Goal: Information Seeking & Learning: Find specific page/section

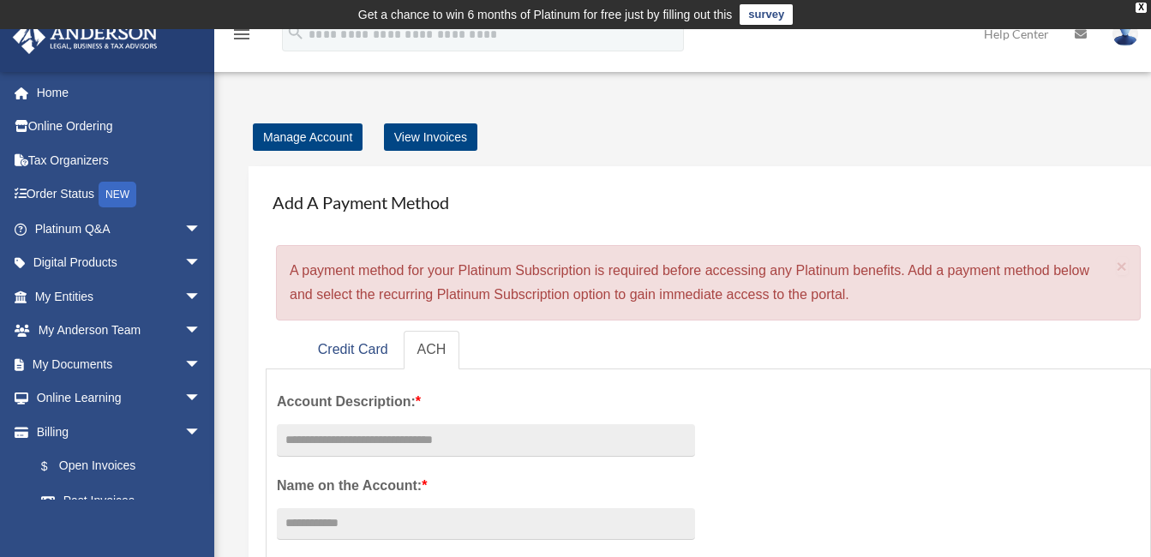
drag, startPoint x: 210, startPoint y: 518, endPoint x: 212, endPoint y: 548, distance: 30.0
click at [212, 548] on div "[EMAIL_ADDRESS][DOMAIN_NAME] Sign Out [EMAIL_ADDRESS][DOMAIN_NAME] Home Online …" at bounding box center [107, 349] width 214 height 557
click at [184, 432] on span "arrow_drop_down" at bounding box center [201, 432] width 34 height 35
click at [184, 432] on span "arrow_drop_up" at bounding box center [201, 432] width 34 height 35
click at [184, 432] on span "arrow_drop_down" at bounding box center [201, 432] width 34 height 35
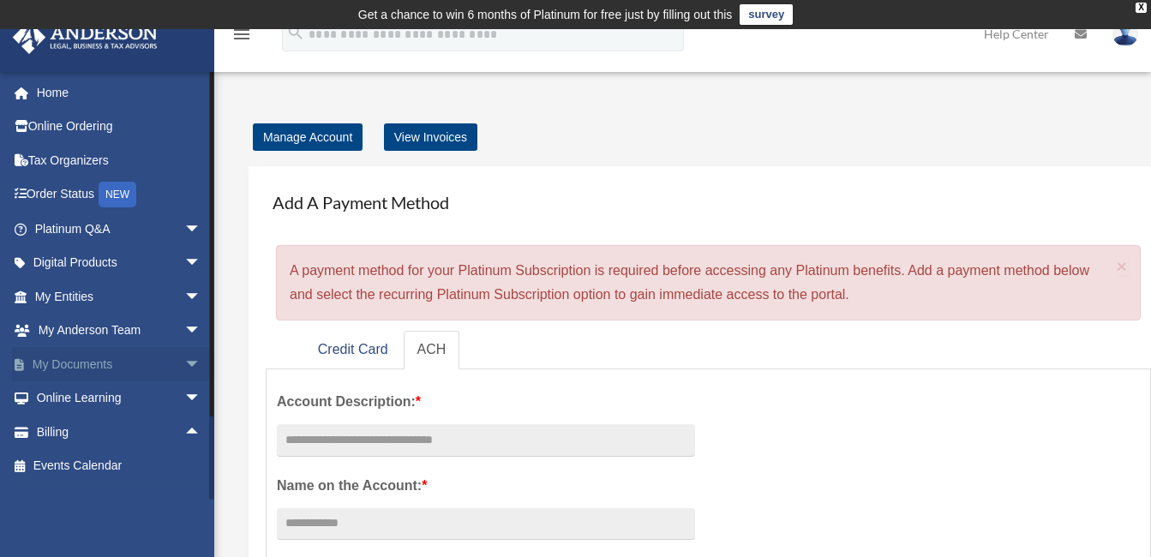
click at [108, 367] on link "My Documents arrow_drop_down" at bounding box center [119, 364] width 215 height 34
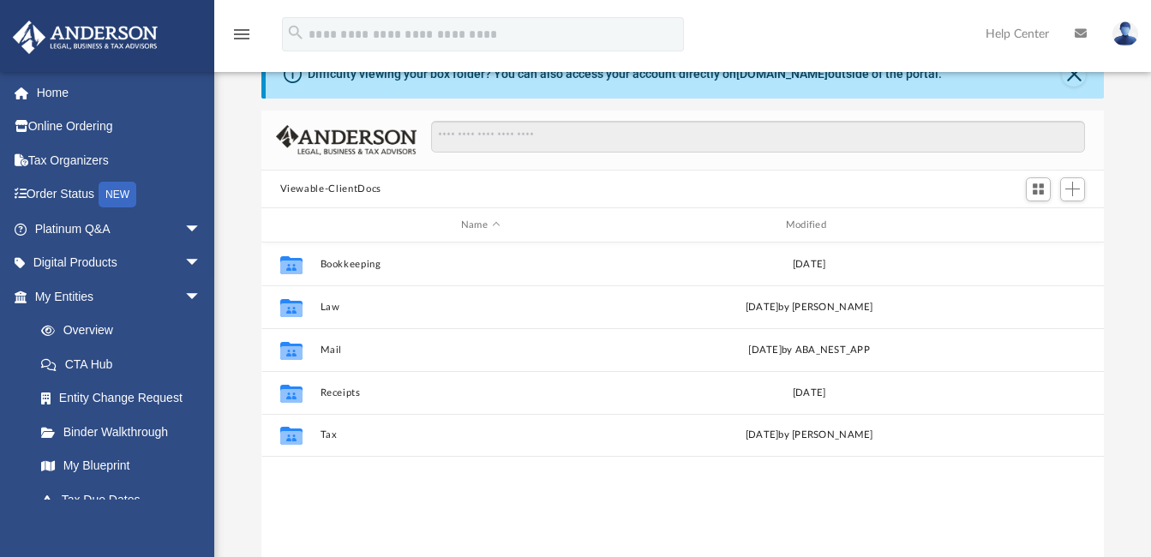
scroll to position [81, 0]
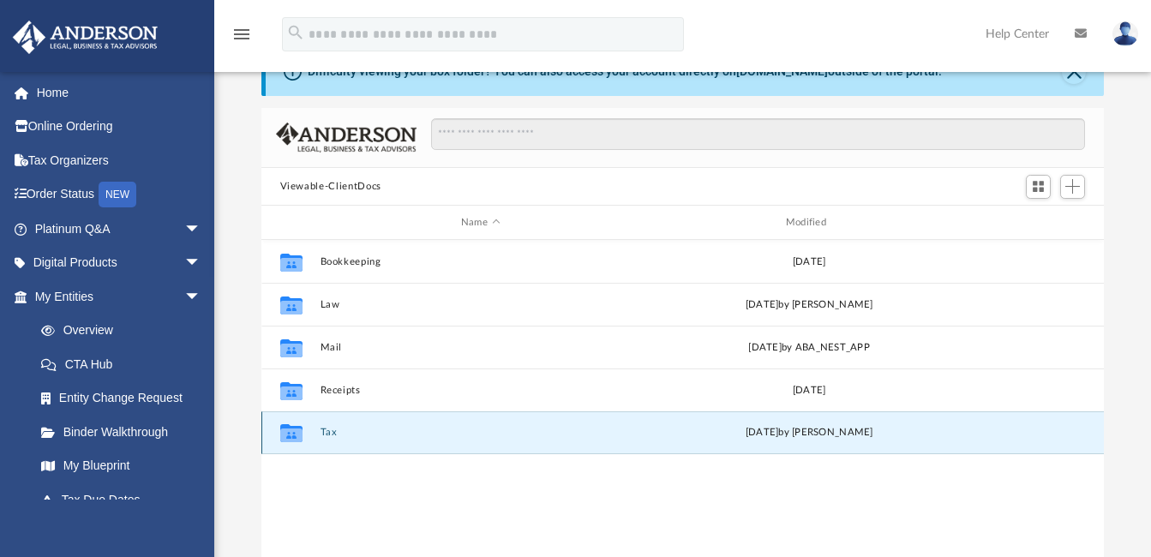
click at [327, 430] on button "Tax" at bounding box center [480, 433] width 321 height 11
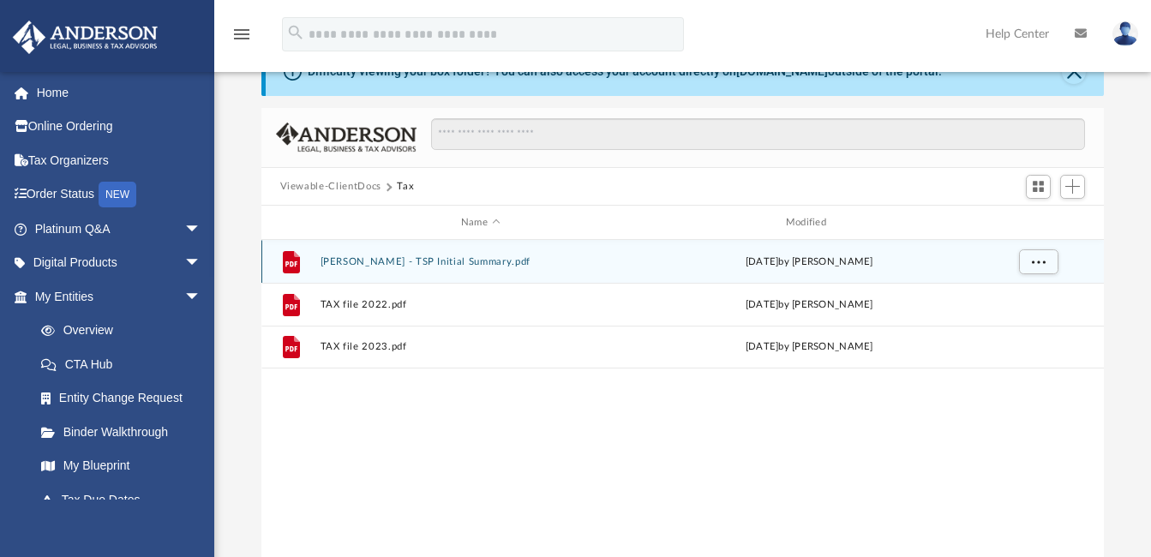
scroll to position [0, 0]
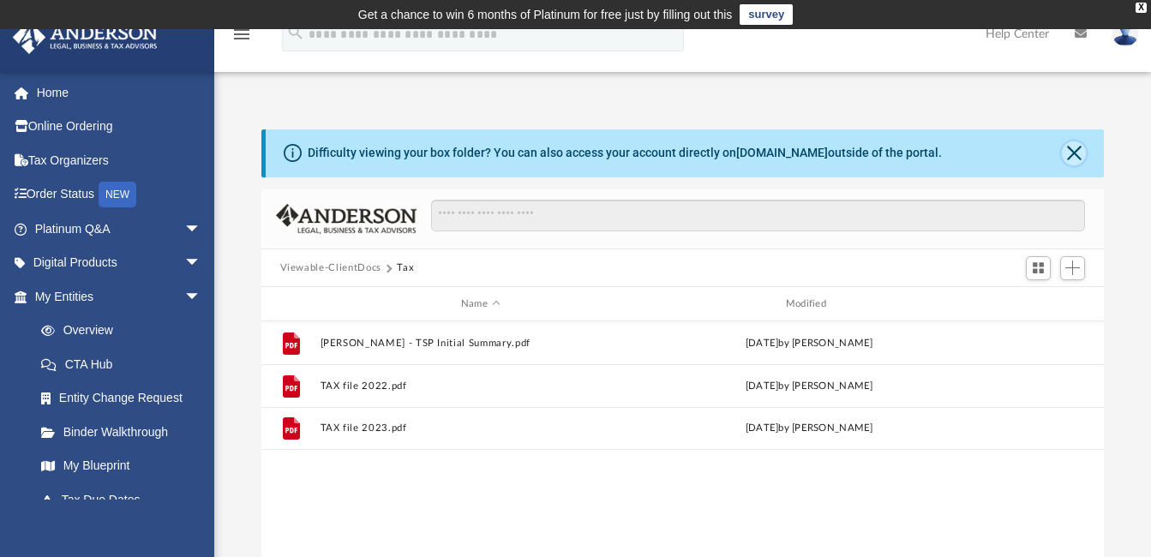
click at [1078, 153] on button "Close" at bounding box center [1074, 153] width 24 height 24
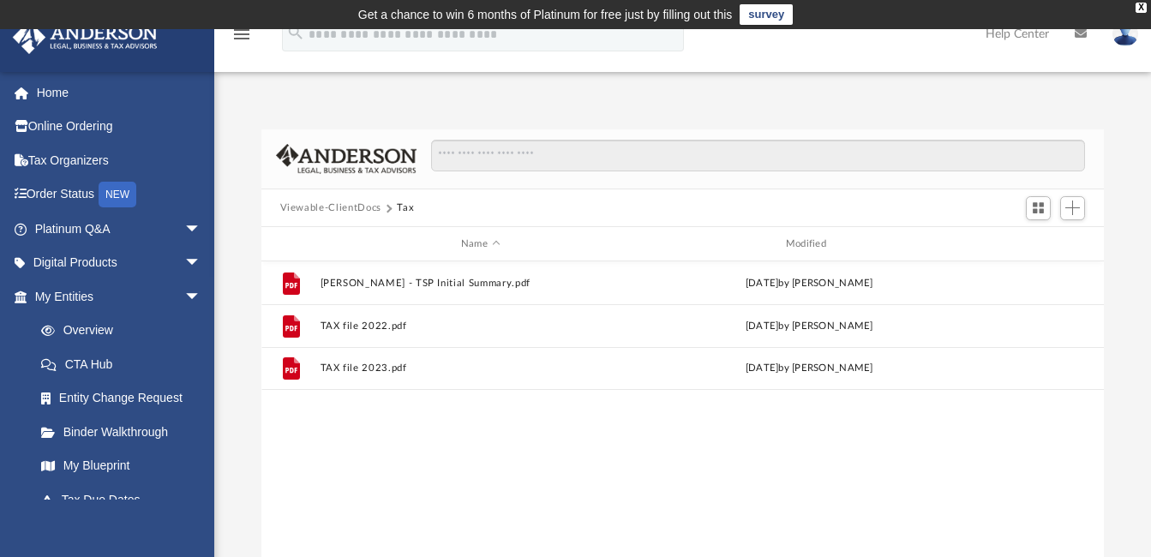
click at [356, 205] on button "Viewable-ClientDocs" at bounding box center [330, 208] width 101 height 15
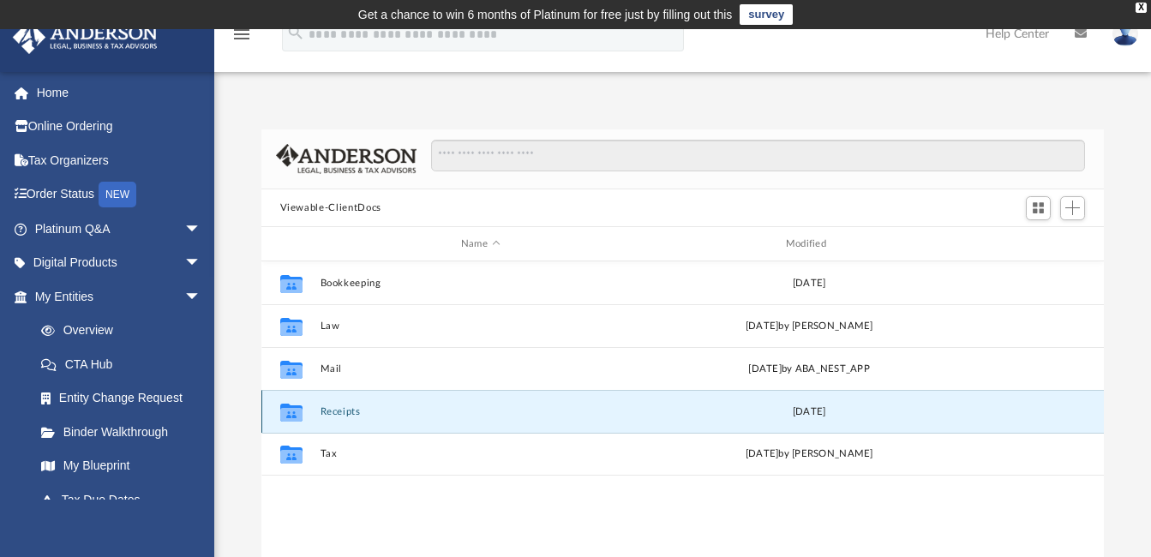
click at [325, 416] on button "Receipts" at bounding box center [480, 411] width 321 height 11
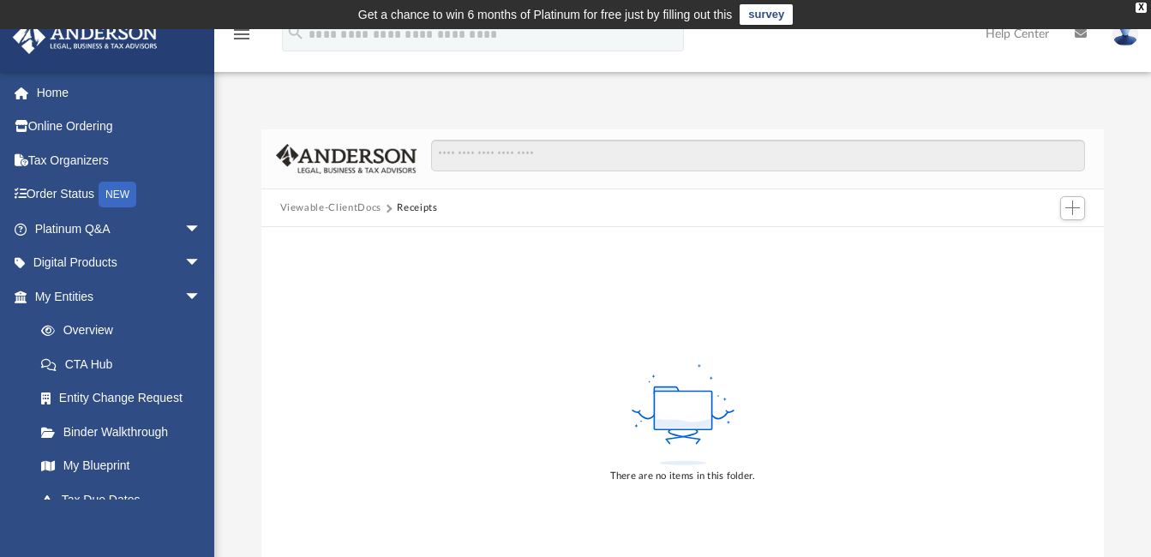
click at [339, 210] on button "Viewable-ClientDocs" at bounding box center [330, 208] width 101 height 15
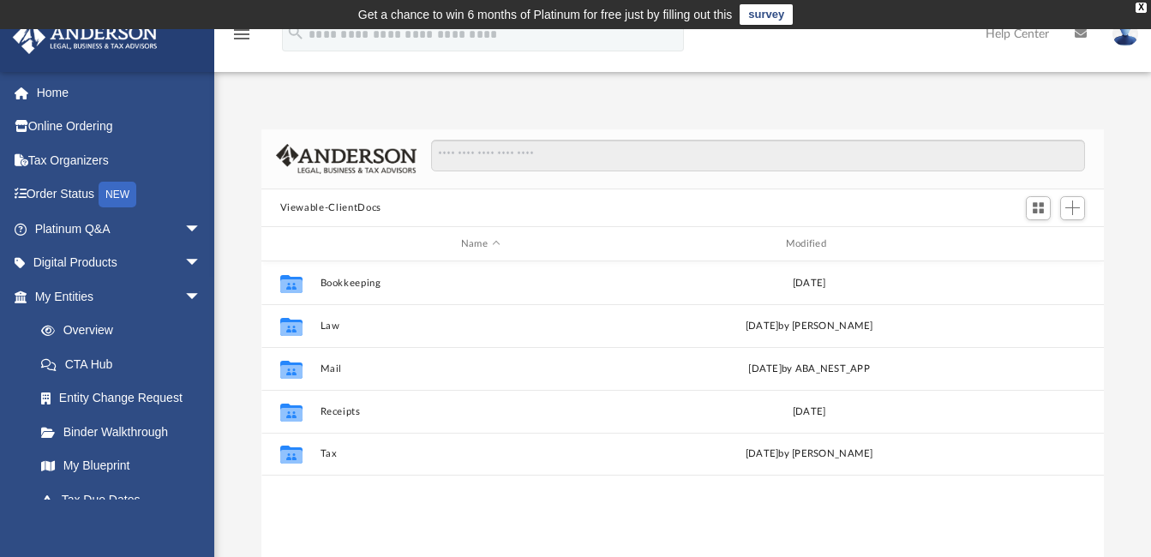
scroll to position [377, 830]
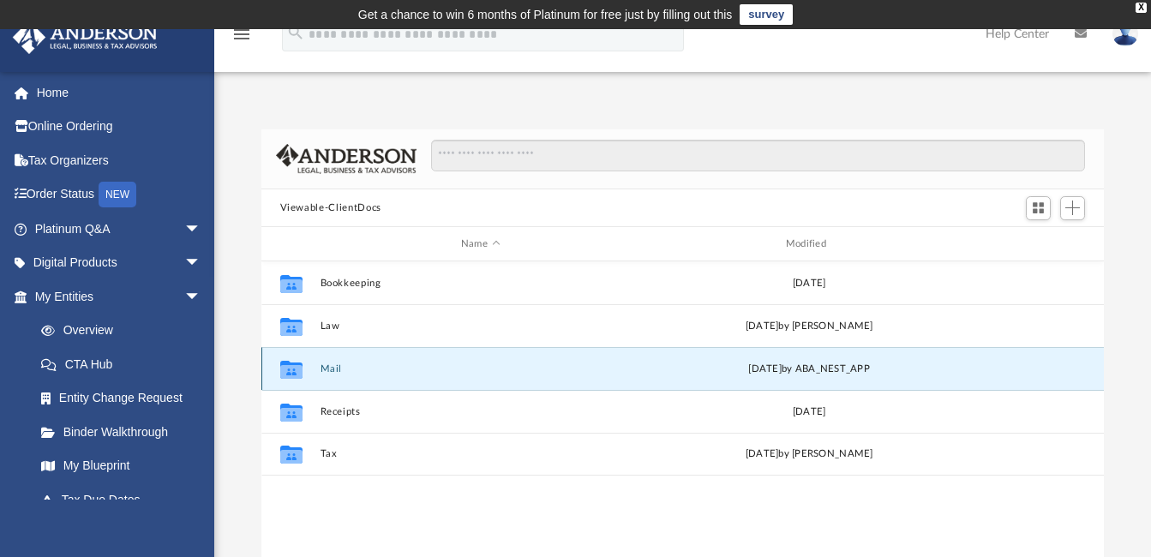
click at [327, 363] on button "Mail" at bounding box center [480, 368] width 321 height 11
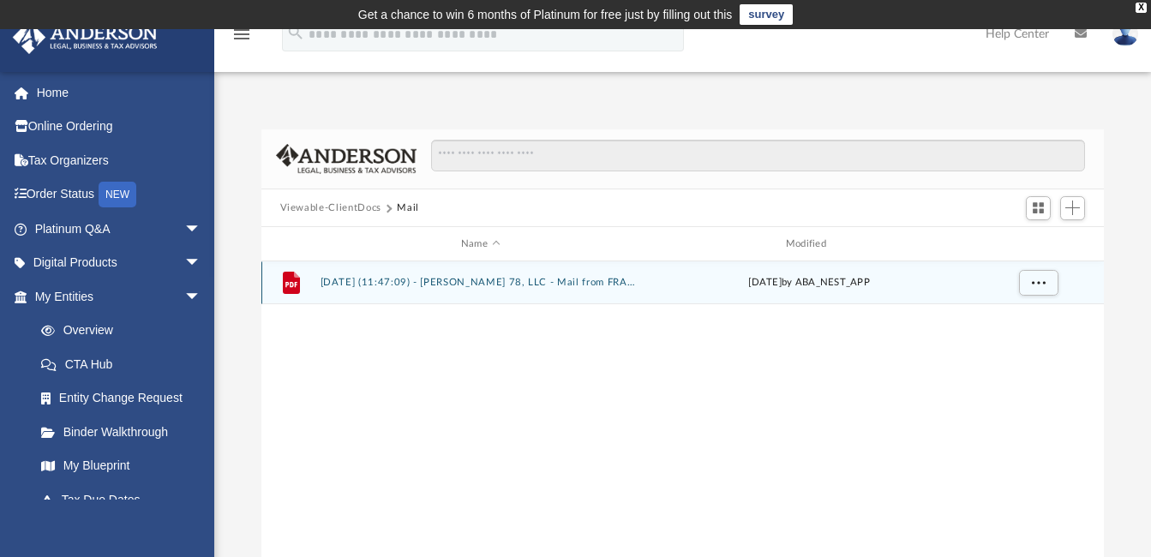
click at [350, 286] on button "[DATE] (11:47:09) - [PERSON_NAME] 78, LLC - Mail from FRANCHISE TAX BOARD.pdf" at bounding box center [480, 283] width 321 height 11
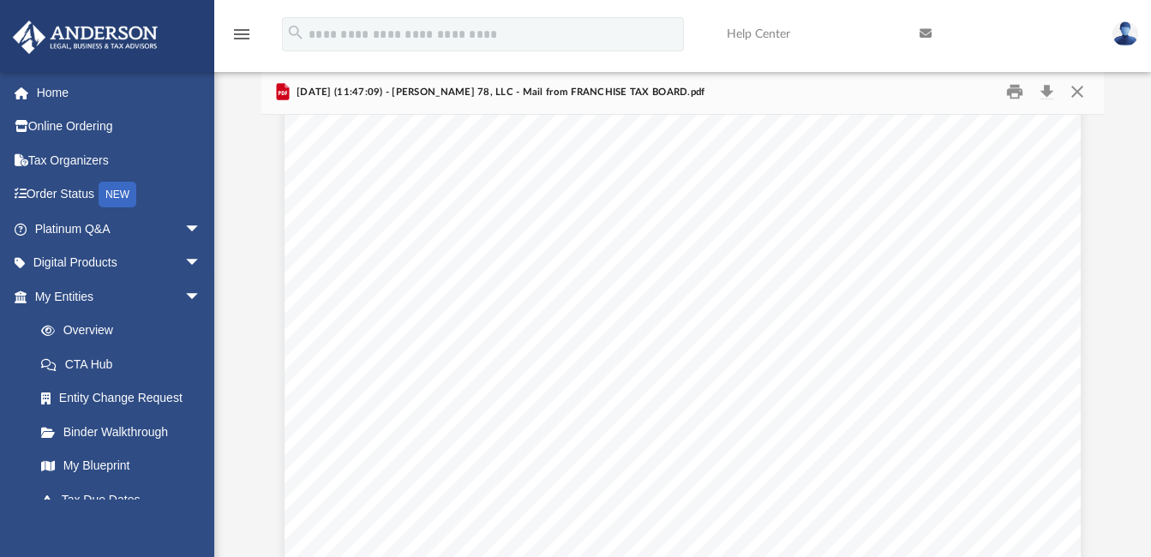
scroll to position [0, 0]
click at [1077, 93] on button "Close" at bounding box center [1077, 92] width 31 height 27
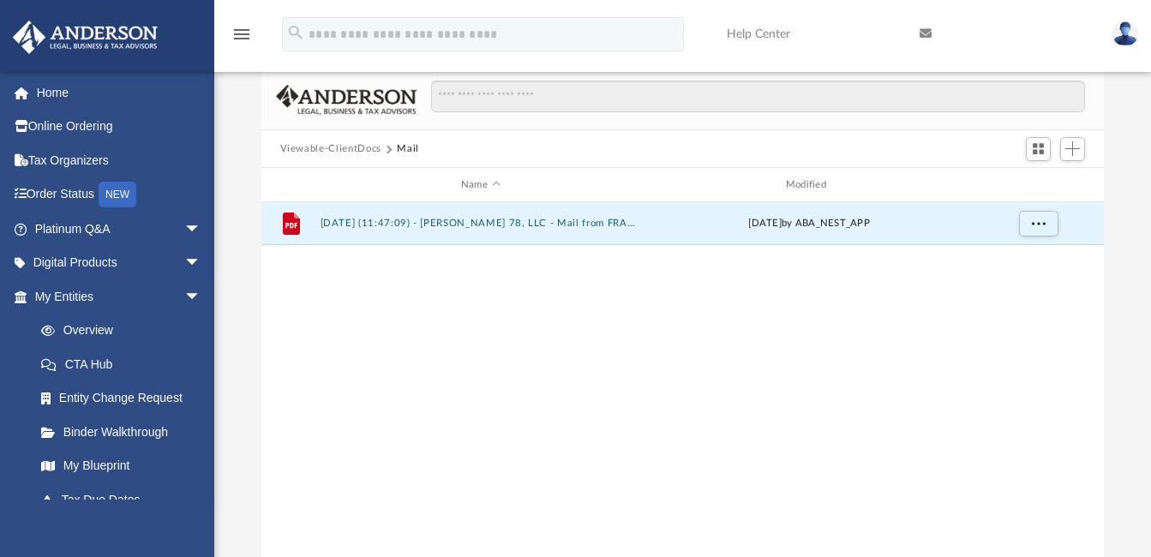
click at [339, 144] on button "Viewable-ClientDocs" at bounding box center [330, 148] width 101 height 15
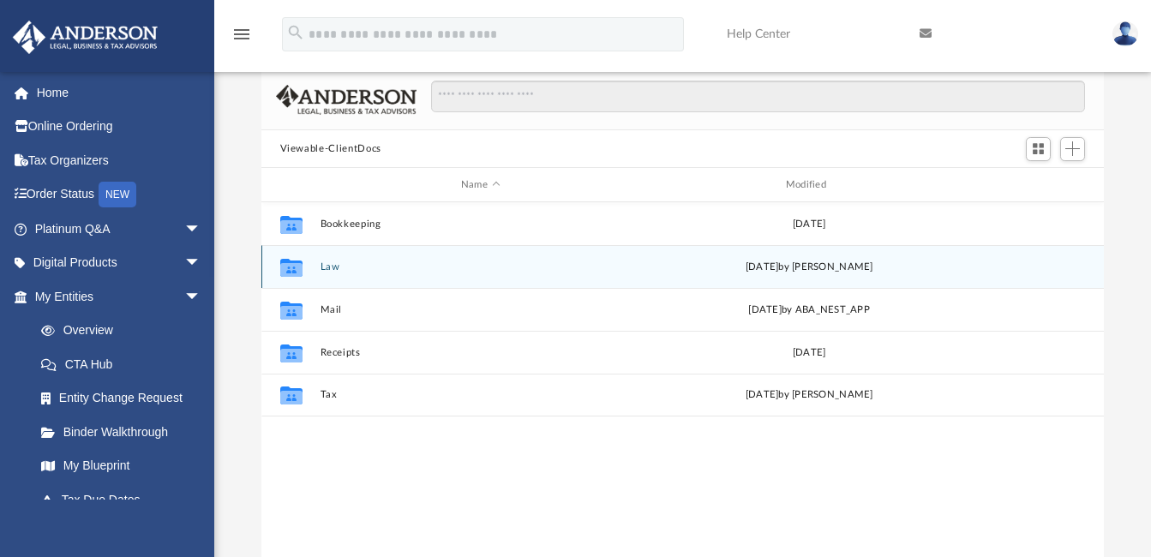
click at [326, 267] on button "Law" at bounding box center [480, 266] width 321 height 11
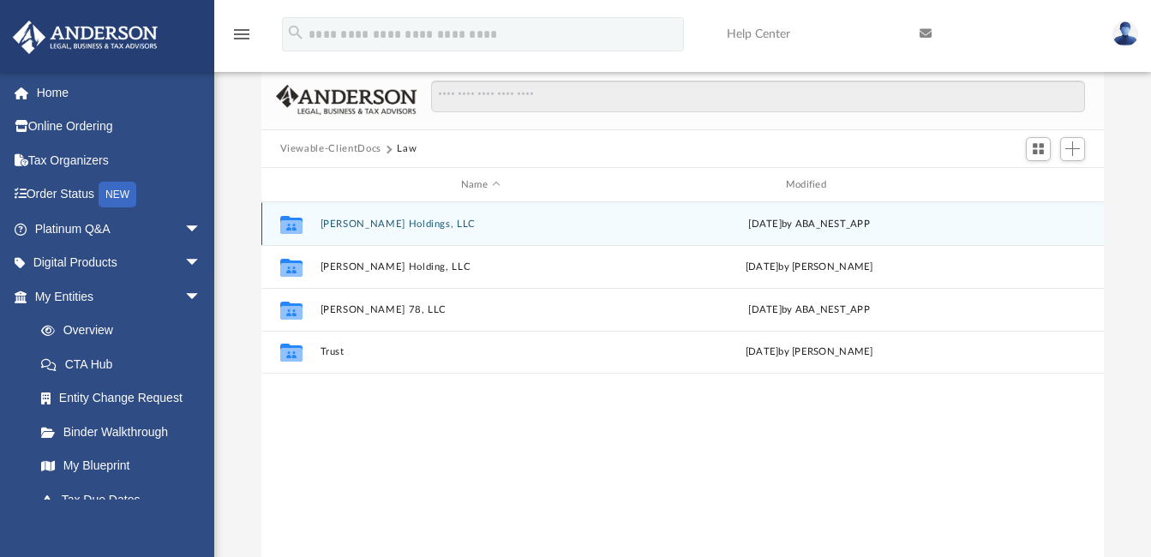
click at [371, 222] on button "Jose Juliano Holdings, LLC" at bounding box center [480, 224] width 321 height 11
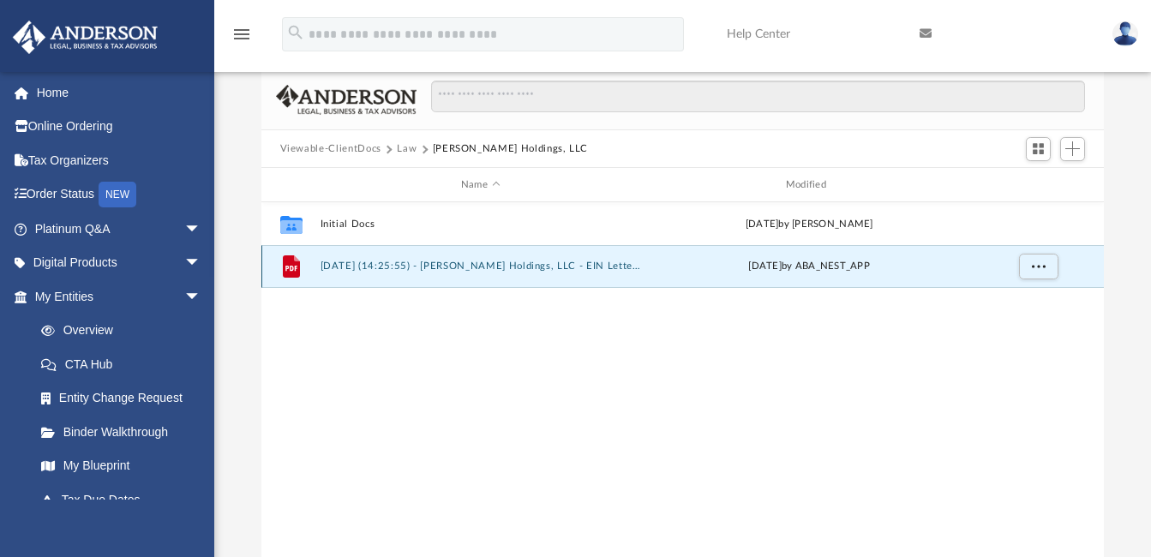
click at [371, 267] on button "2025.05.13 (14:25:55) - Jose Juliano Holdings, LLC - EIN Letter from IRS.pdf" at bounding box center [480, 266] width 321 height 11
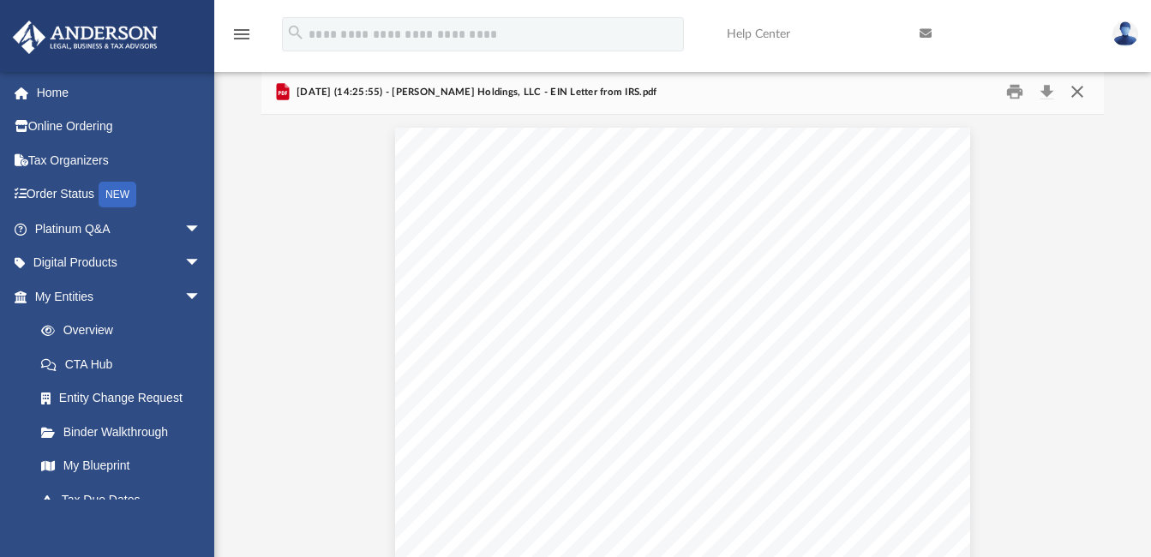
click at [1079, 93] on button "Close" at bounding box center [1077, 92] width 31 height 27
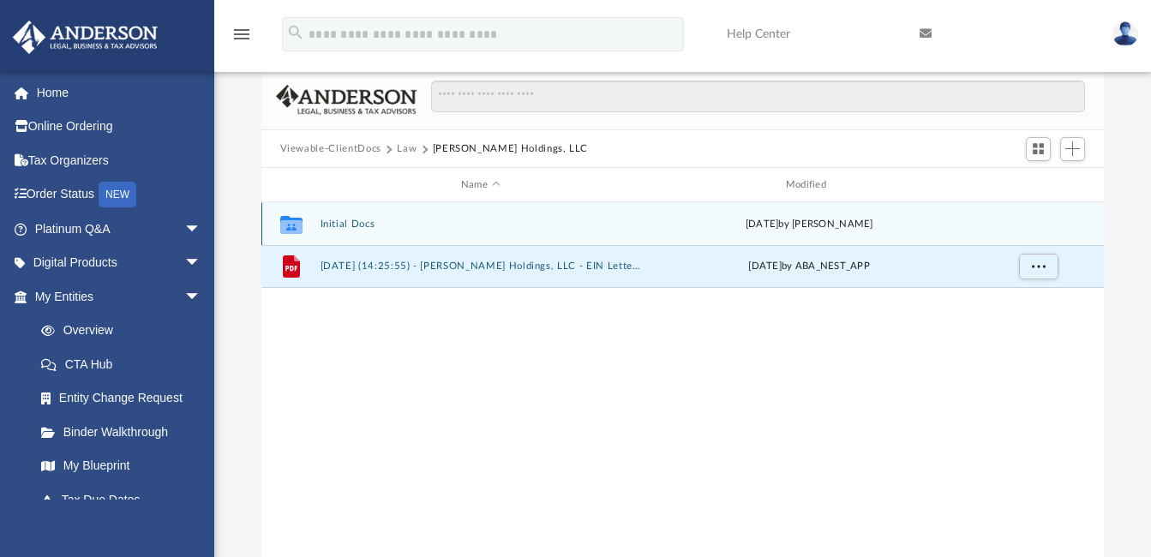
click at [346, 221] on button "Initial Docs" at bounding box center [480, 224] width 321 height 11
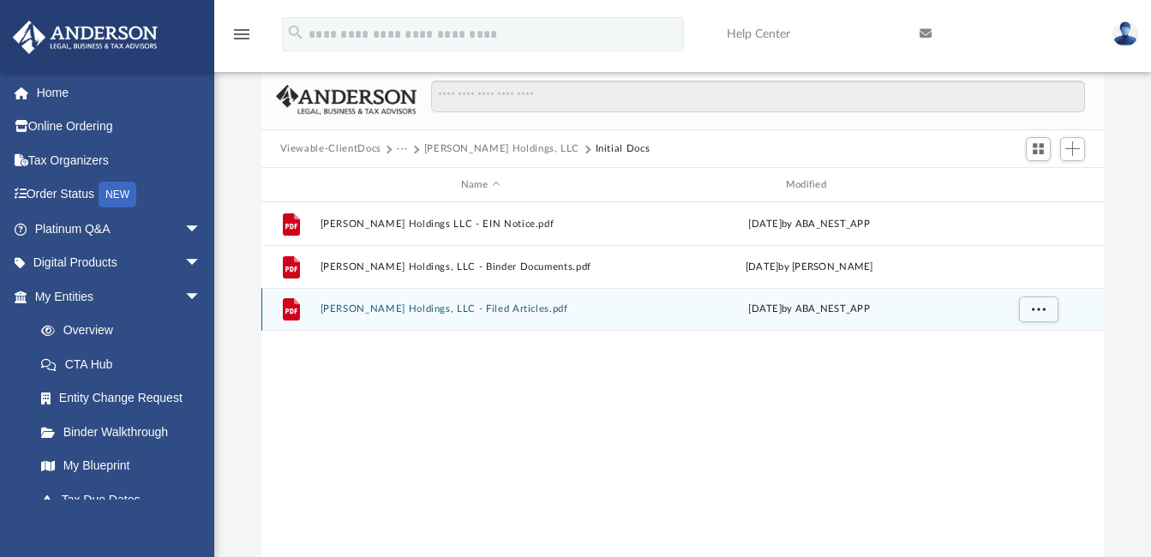
click at [376, 301] on div "File Jose Juliano Holdings, LLC - Filed Articles.pdf Mon May 5 2025 by ABA_NEST…" at bounding box center [682, 309] width 843 height 43
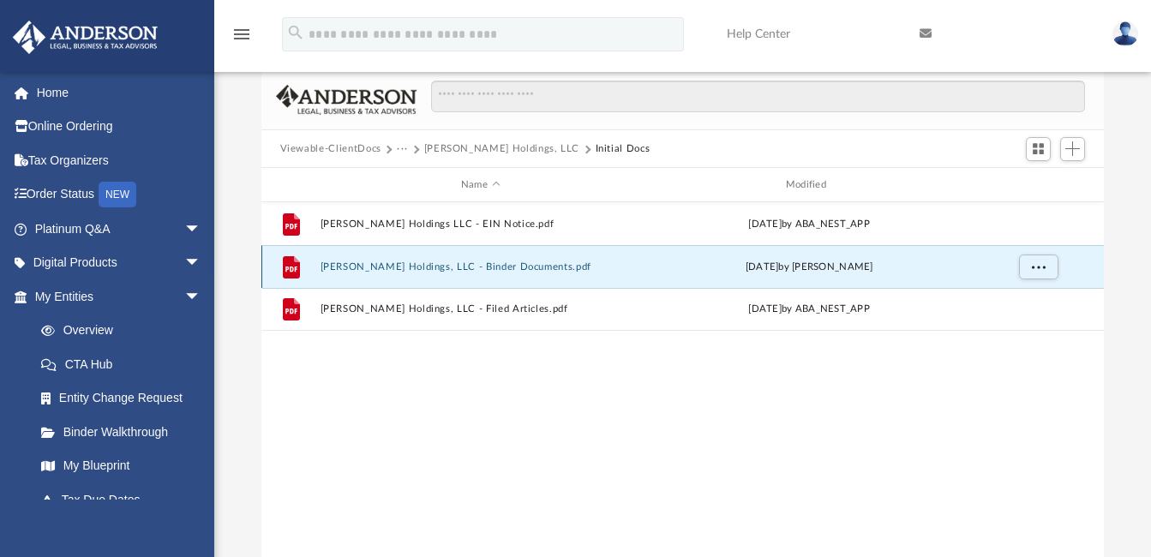
click at [378, 263] on button "Jose Juliano Holdings, LLC - Binder Documents.pdf" at bounding box center [480, 266] width 321 height 11
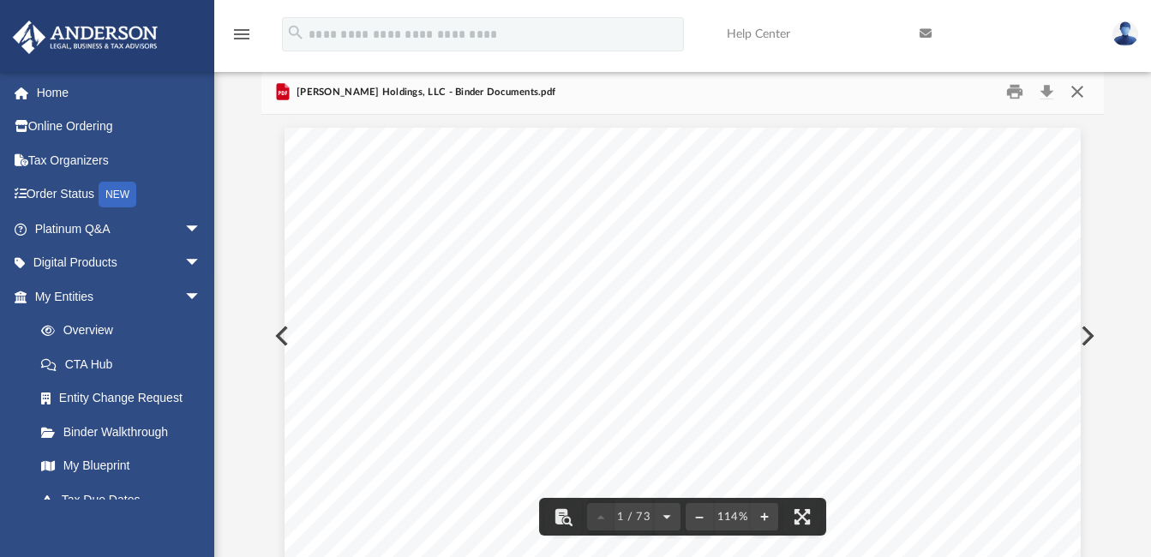
click at [1078, 88] on button "Close" at bounding box center [1077, 92] width 31 height 27
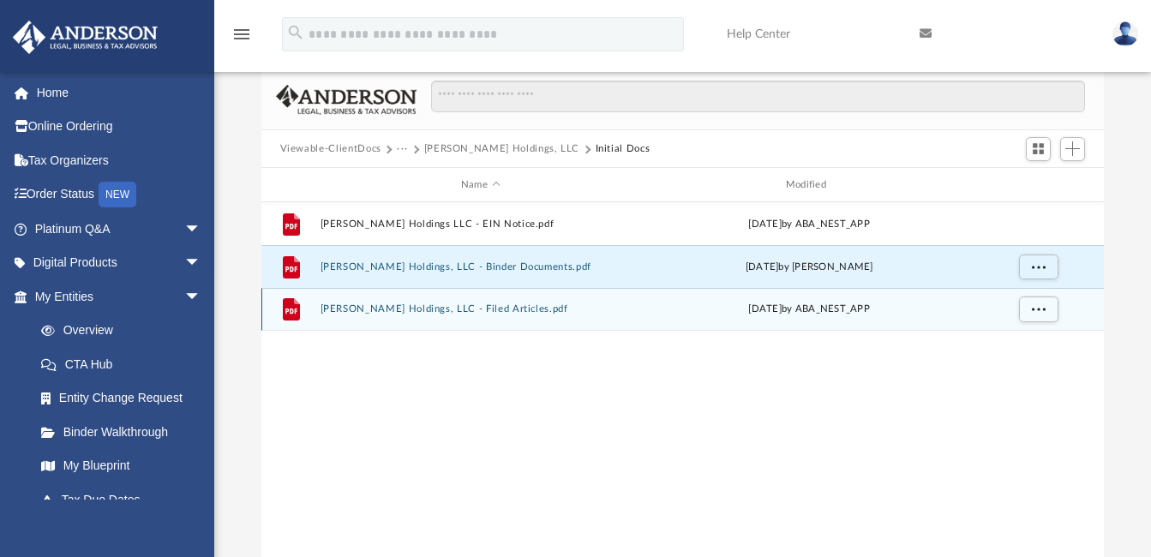
click at [371, 312] on button "Jose Juliano Holdings, LLC - Filed Articles.pdf" at bounding box center [480, 309] width 321 height 11
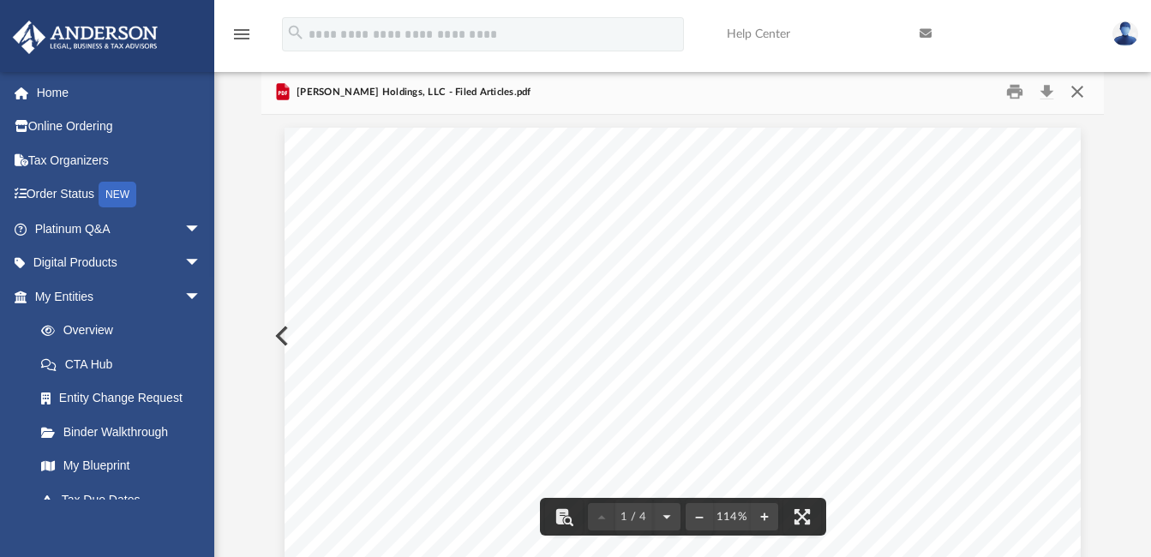
click at [1078, 87] on button "Close" at bounding box center [1077, 92] width 31 height 27
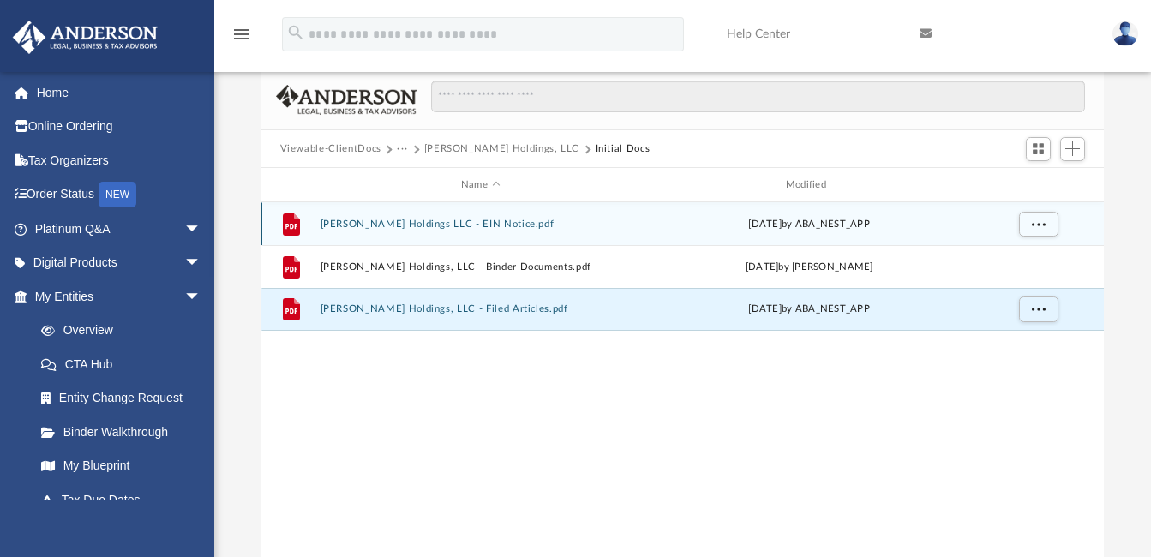
click at [426, 225] on button "Jose Juliano Holdings LLC - EIN Notice.pdf" at bounding box center [480, 224] width 321 height 11
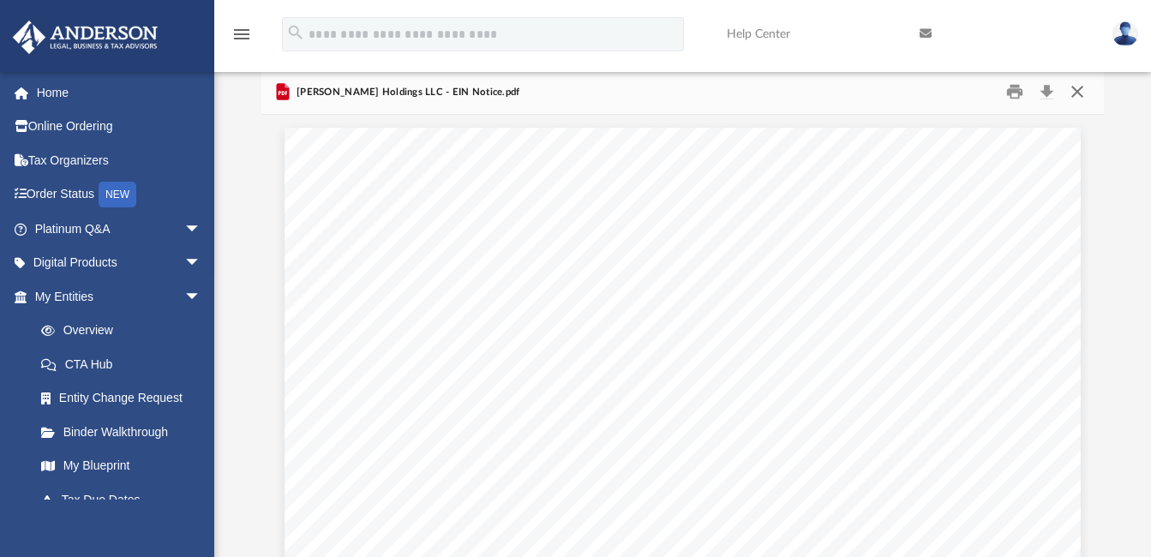
click at [1080, 87] on button "Close" at bounding box center [1077, 92] width 31 height 27
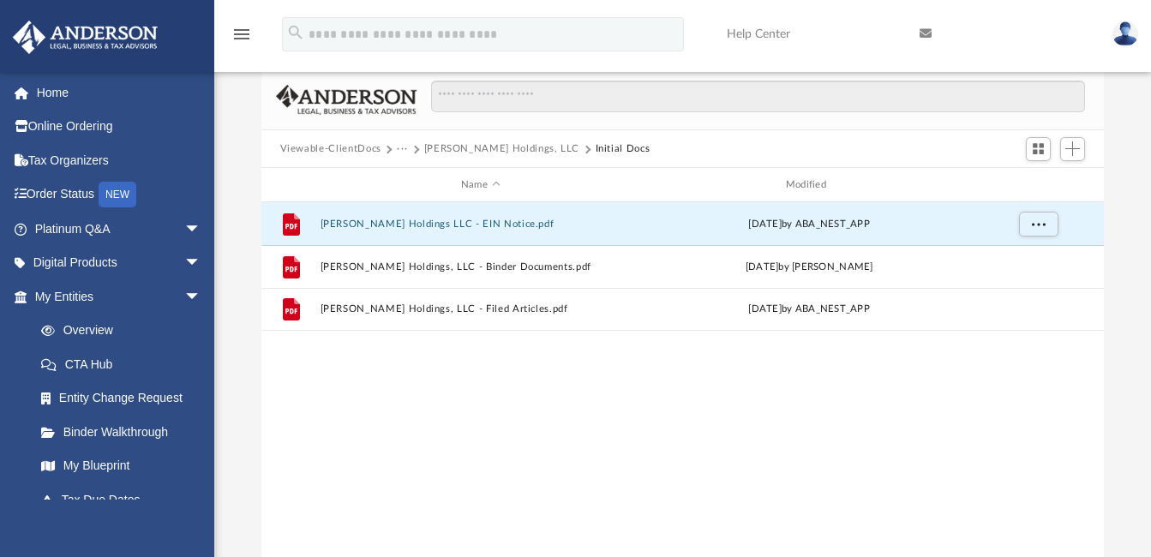
click at [489, 145] on button "Jose Juliano Holdings, LLC" at bounding box center [502, 148] width 156 height 15
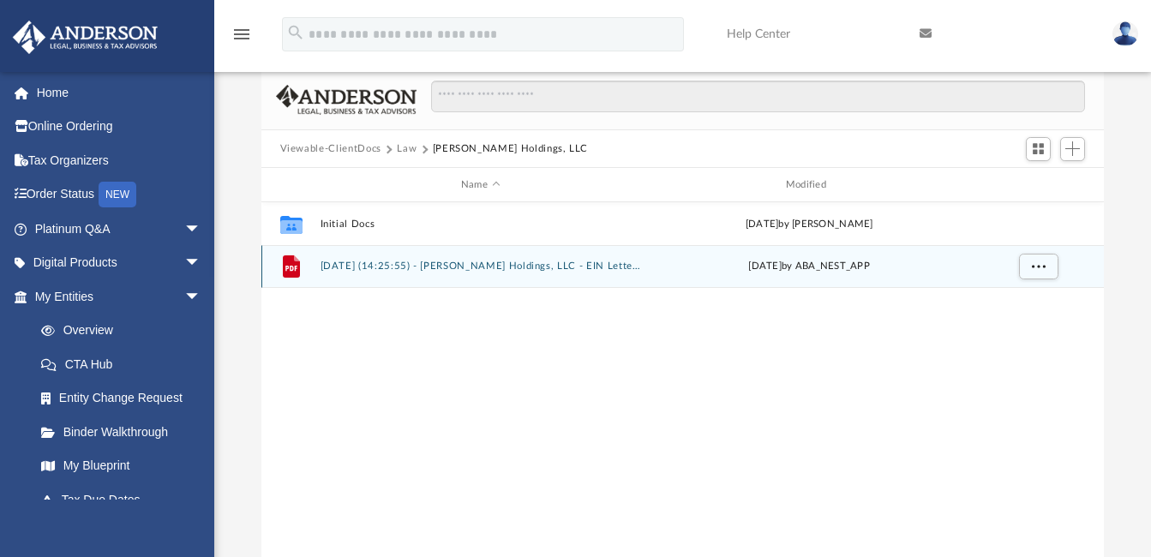
click at [386, 273] on div "File 2025.05.13 (14:25:55) - Jose Juliano Holdings, LLC - EIN Letter from IRS.p…" at bounding box center [682, 266] width 843 height 43
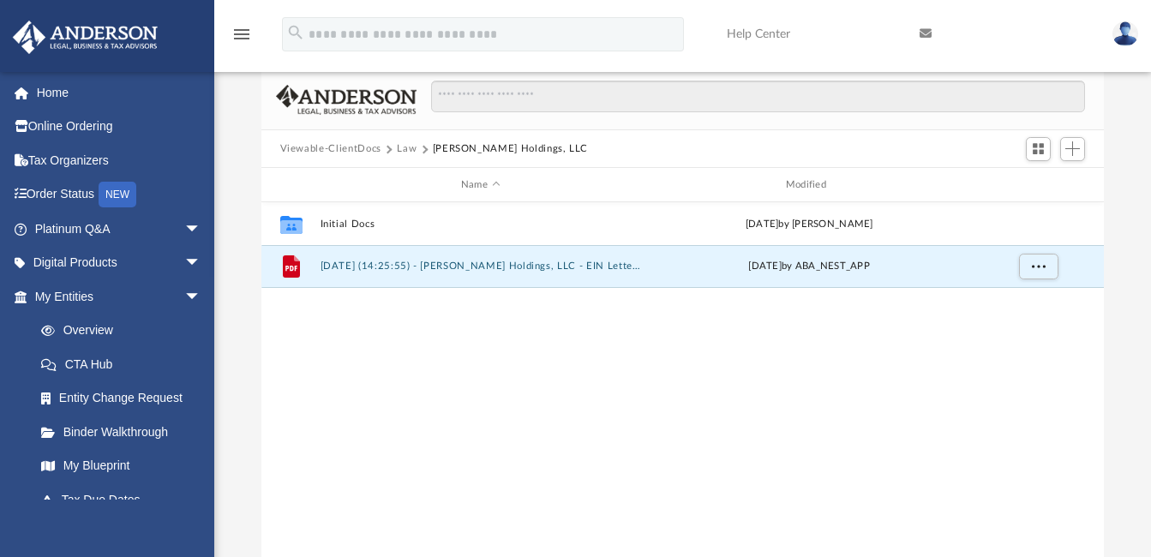
click at [333, 141] on button "Viewable-ClientDocs" at bounding box center [330, 148] width 101 height 15
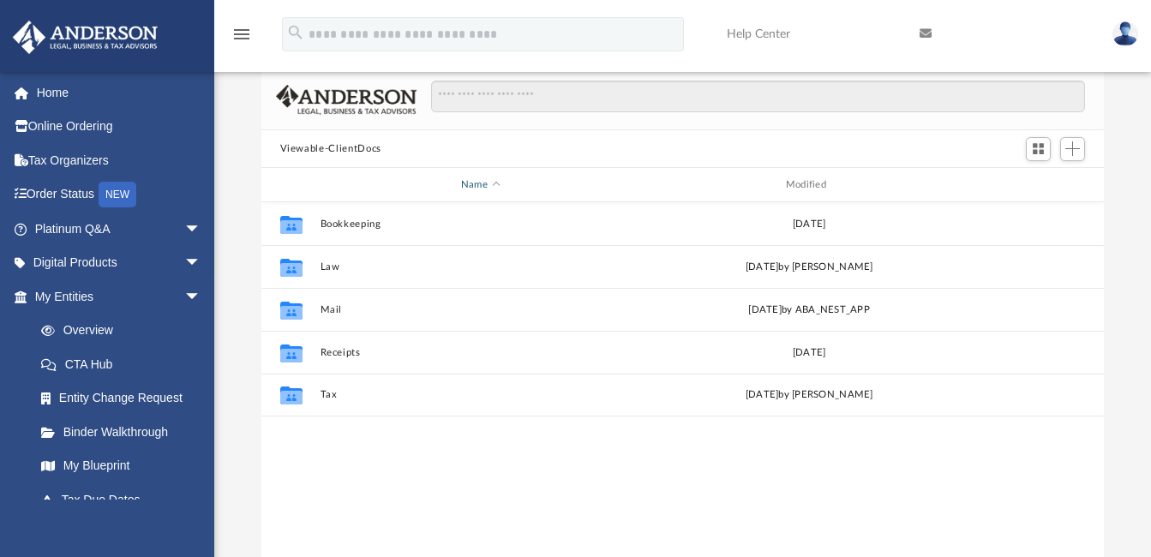
click at [495, 182] on span "Name" at bounding box center [495, 185] width 7 height 7
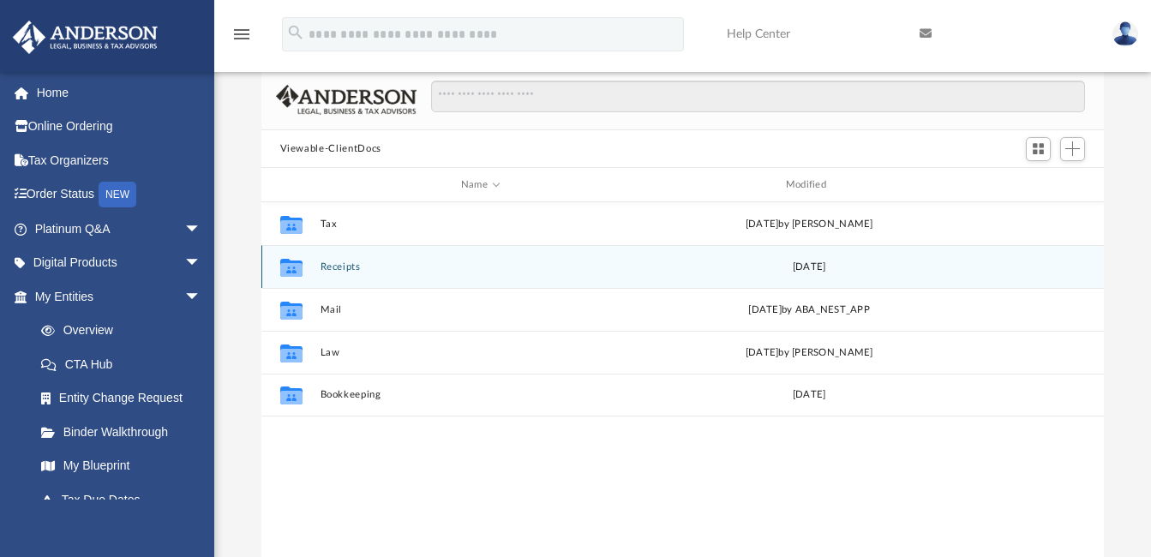
click at [337, 263] on button "Receipts" at bounding box center [480, 266] width 321 height 11
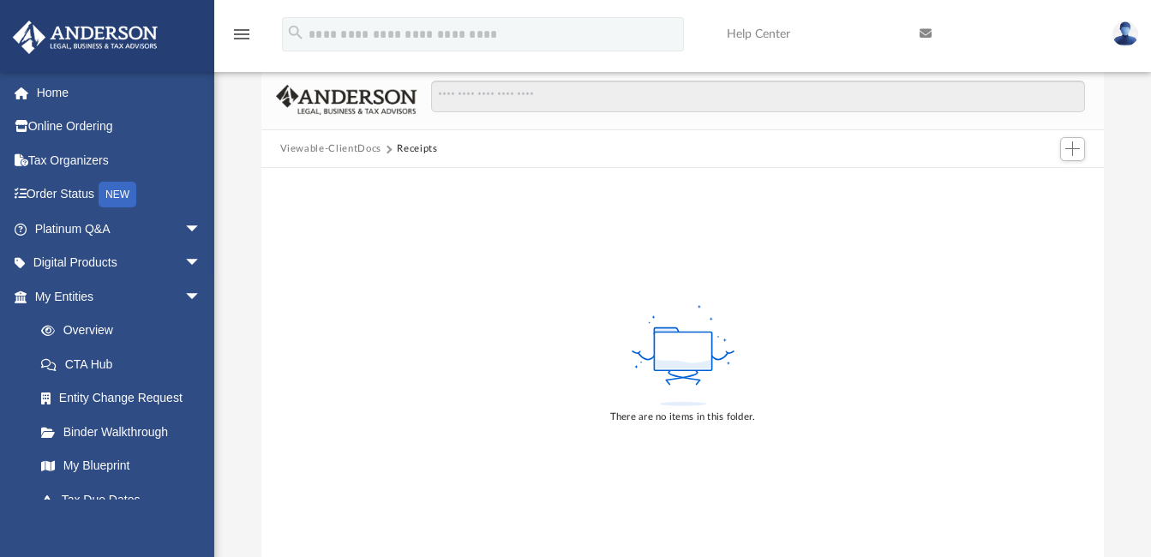
click at [342, 147] on button "Viewable-ClientDocs" at bounding box center [330, 148] width 101 height 15
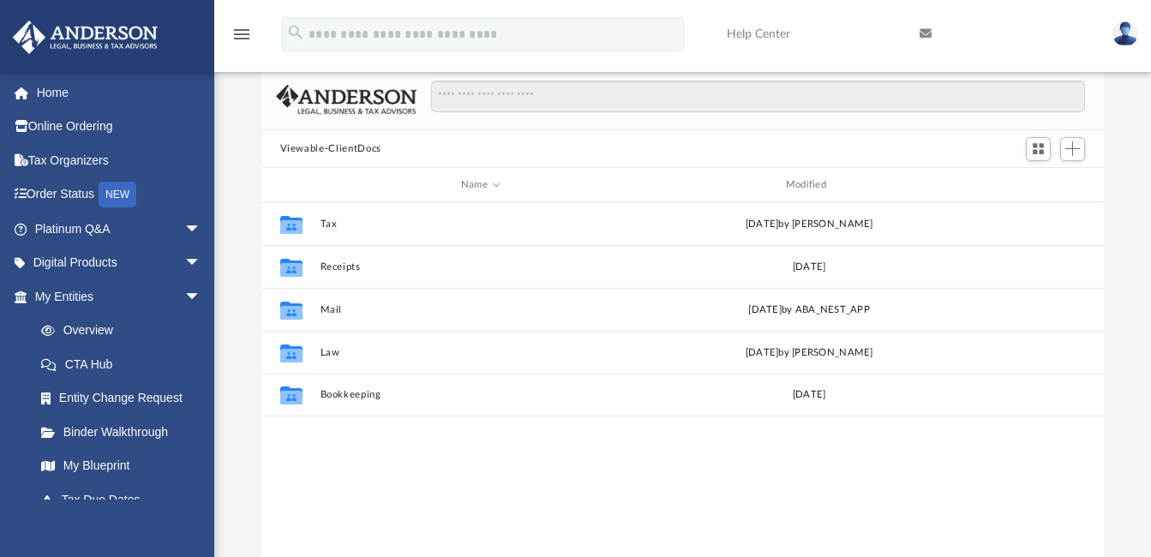
scroll to position [377, 830]
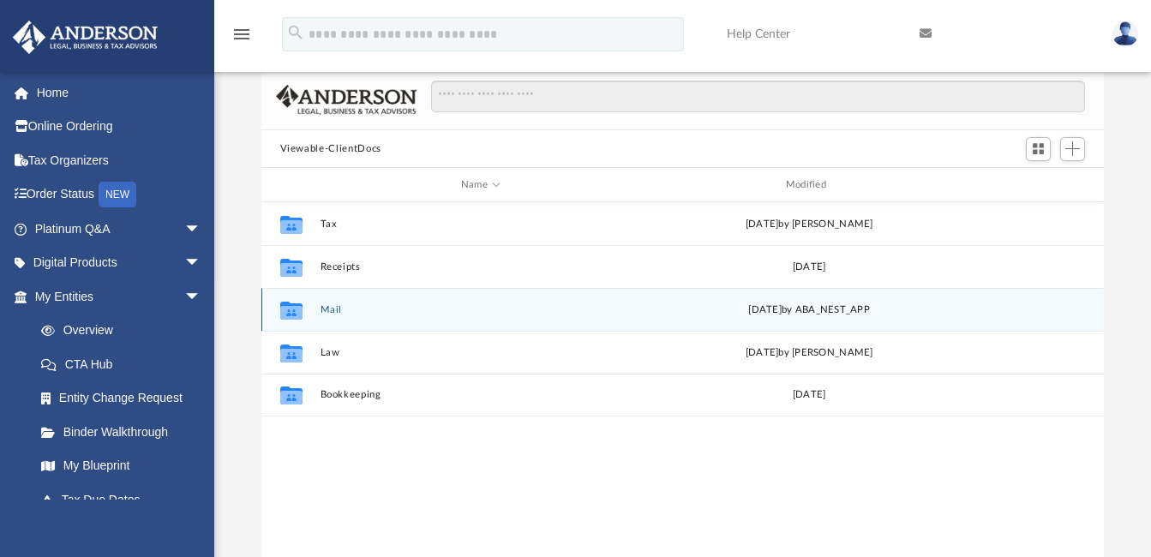
click at [322, 309] on button "Mail" at bounding box center [480, 309] width 321 height 11
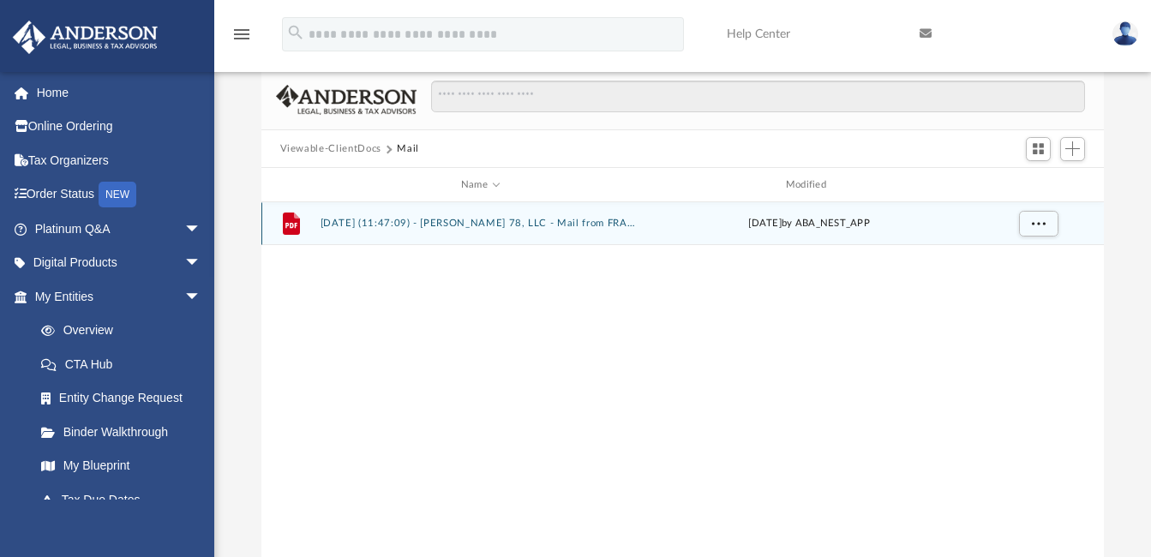
click at [352, 222] on button "2025.07.14 (11:47:09) - Kyle 78, LLC - Mail from FRANCHISE TAX BOARD.pdf" at bounding box center [480, 224] width 321 height 11
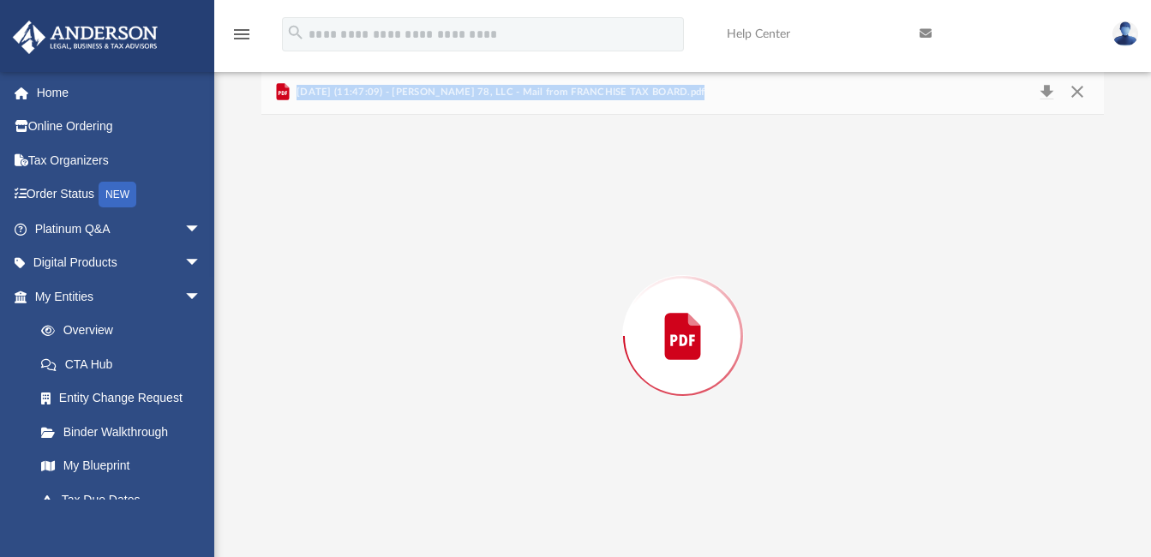
click at [352, 222] on div "Preview" at bounding box center [682, 336] width 843 height 442
click at [1080, 87] on button "Close" at bounding box center [1077, 92] width 31 height 27
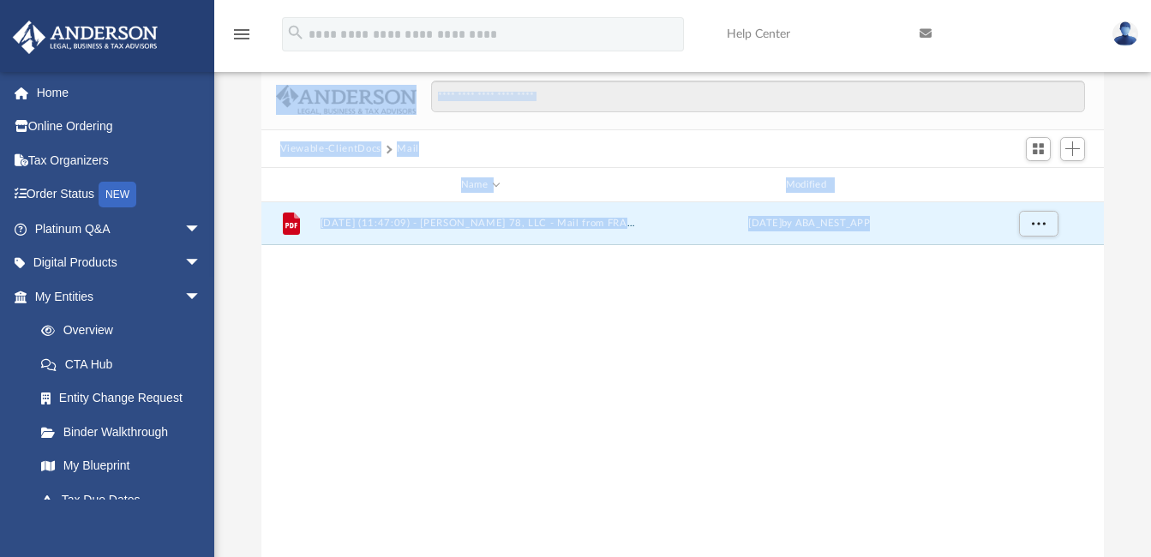
click at [325, 144] on button "Viewable-ClientDocs" at bounding box center [330, 148] width 101 height 15
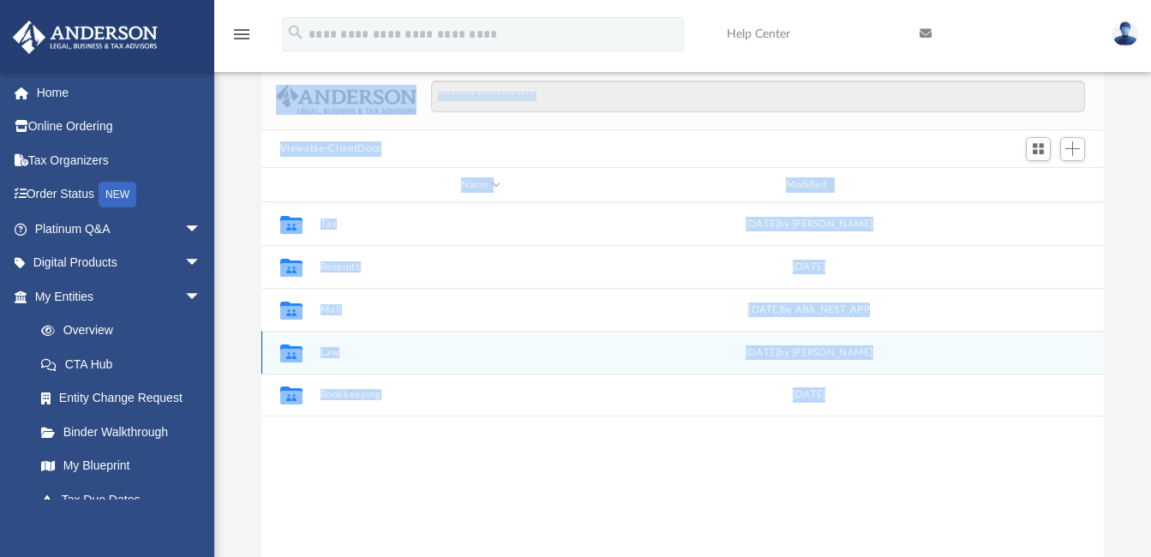
click at [321, 347] on button "Law" at bounding box center [480, 352] width 321 height 11
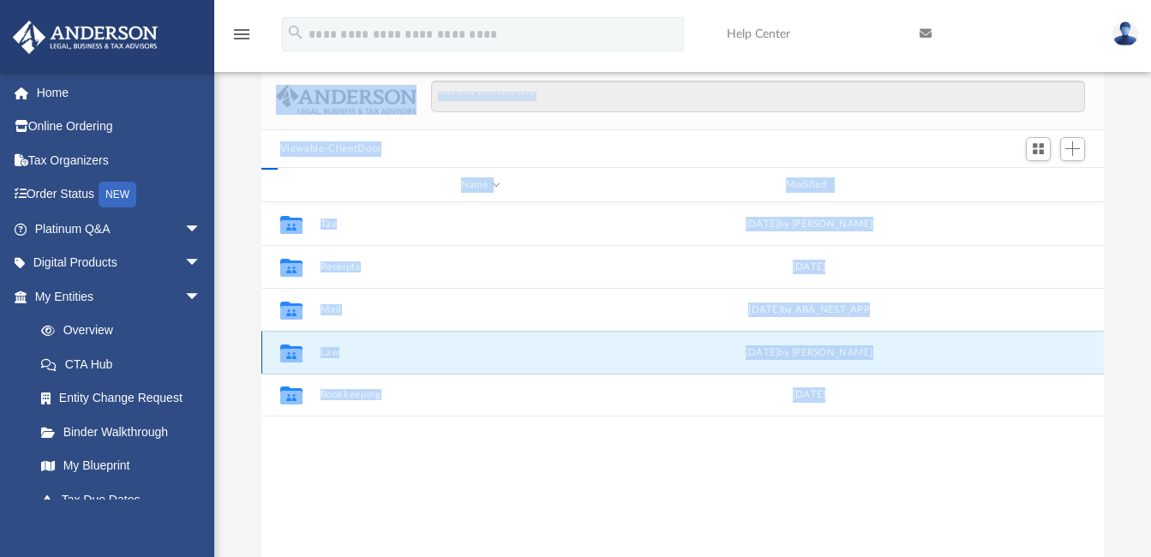
click at [321, 347] on button "Law" at bounding box center [480, 352] width 321 height 11
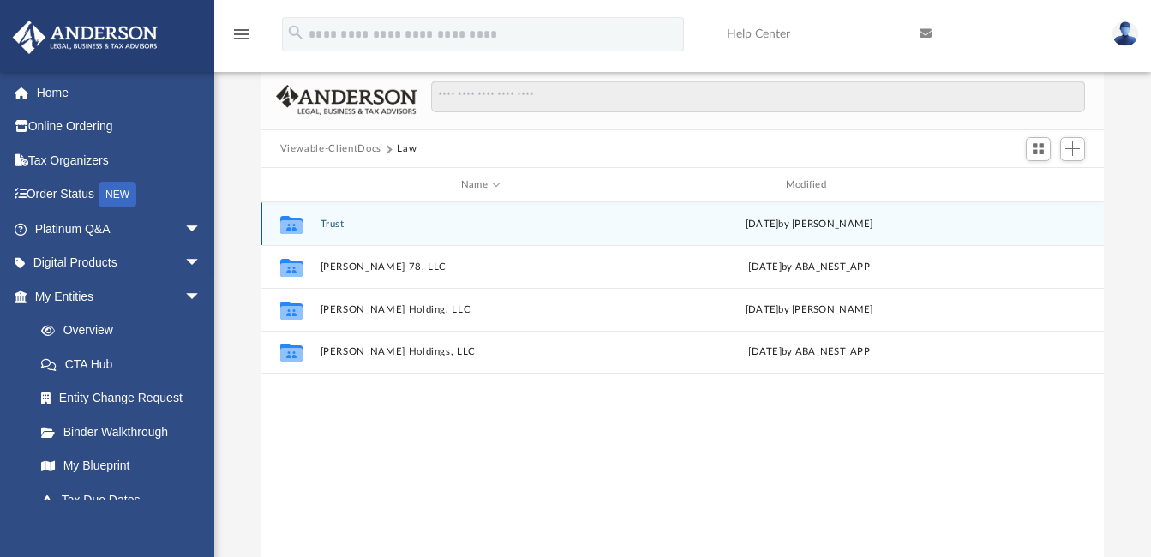
click at [336, 231] on div "Collaborated Folder Trust Thu Aug 21 2025 by Alfred Vidad Palaganas" at bounding box center [682, 223] width 843 height 43
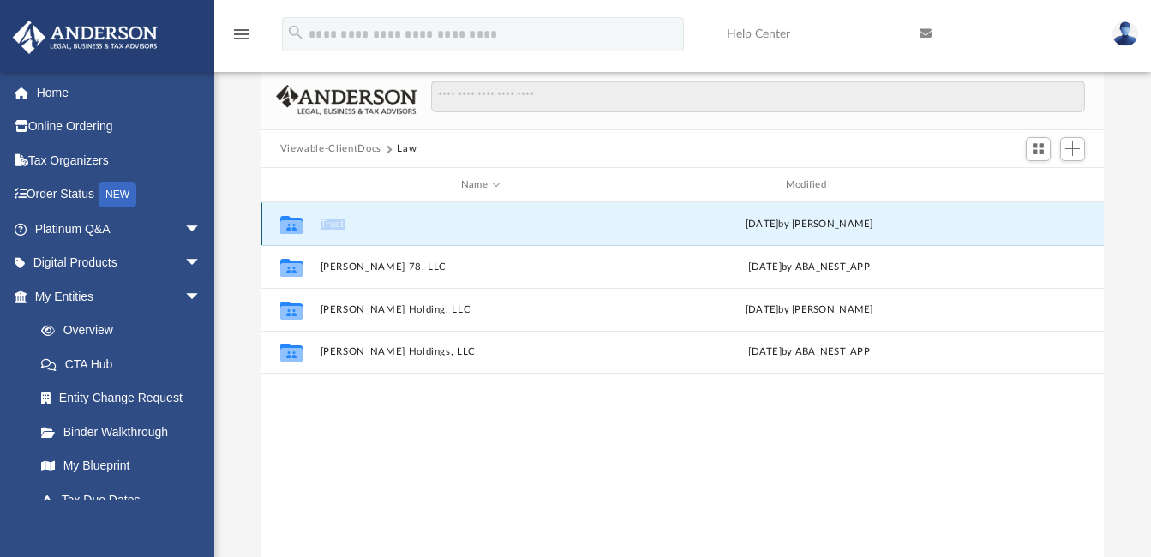
click at [336, 231] on div "Collaborated Folder Trust Thu Aug 21 2025 by Alfred Vidad Palaganas" at bounding box center [682, 223] width 843 height 43
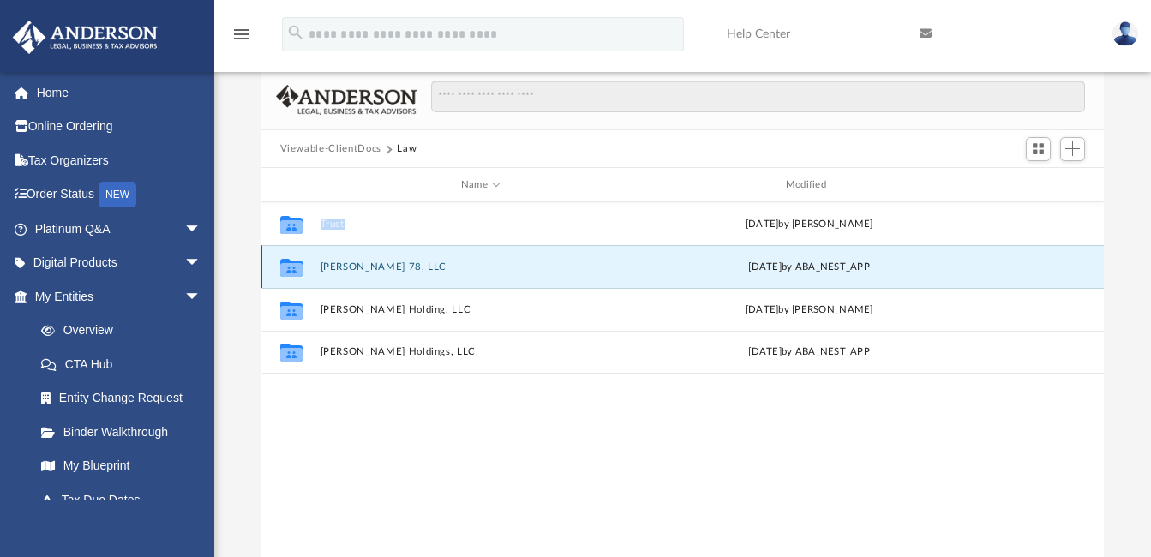
drag, startPoint x: 336, startPoint y: 231, endPoint x: 400, endPoint y: 267, distance: 73.7
click at [400, 267] on button "Kyle 78, LLC" at bounding box center [480, 266] width 321 height 11
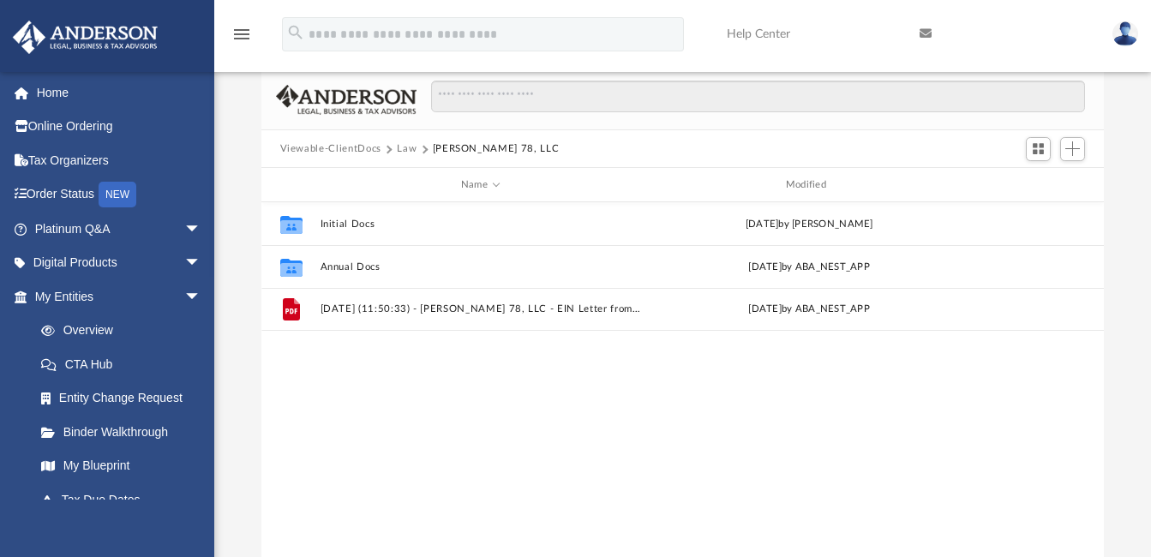
click at [442, 145] on button "Kyle 78, LLC" at bounding box center [496, 148] width 127 height 15
click at [404, 145] on button "Law" at bounding box center [407, 148] width 20 height 15
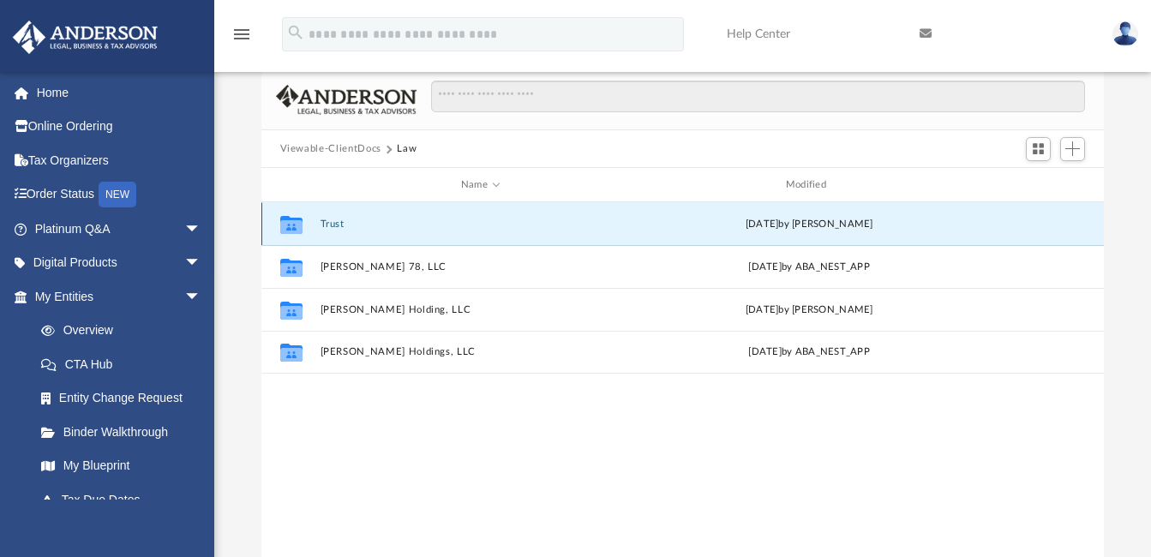
click at [331, 226] on button "Trust" at bounding box center [480, 224] width 321 height 11
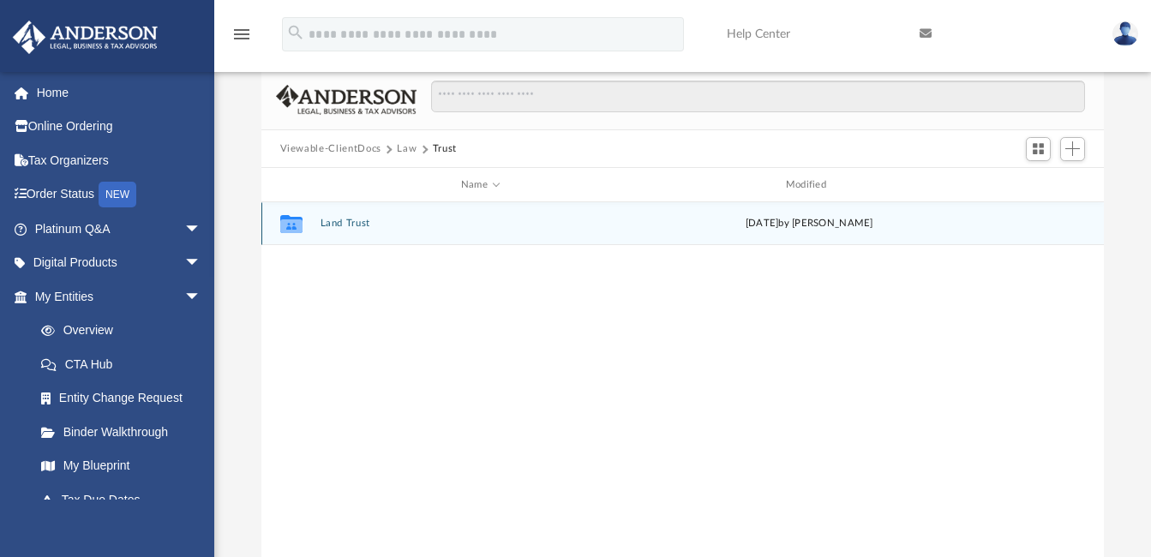
click at [348, 225] on button "Land Trust" at bounding box center [480, 224] width 321 height 11
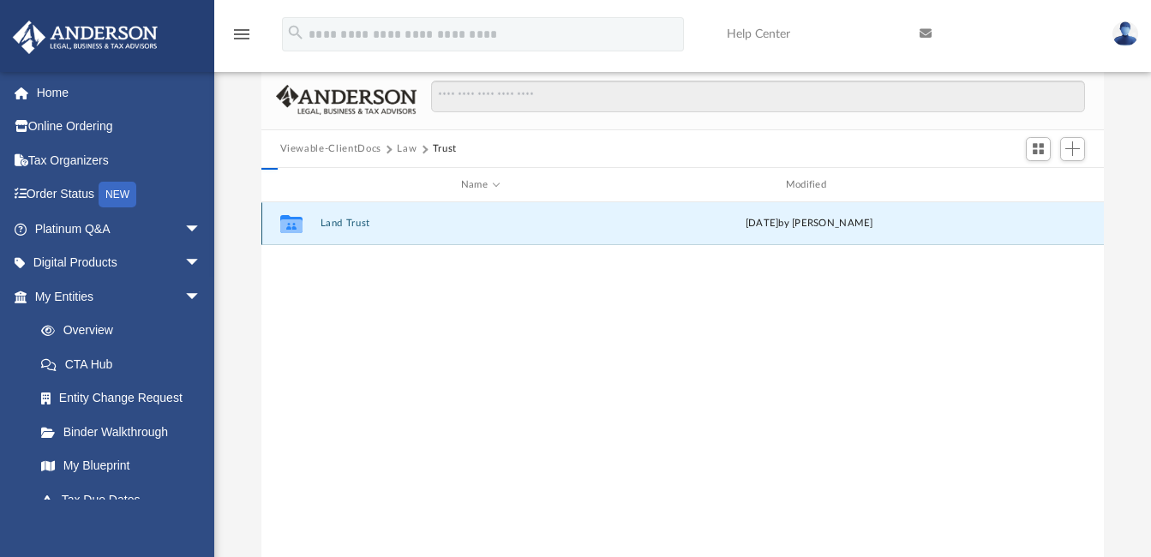
click at [348, 225] on button "Land Trust" at bounding box center [480, 224] width 321 height 11
click at [369, 222] on button "Land Trust - Kyle 78 Trust" at bounding box center [480, 224] width 321 height 11
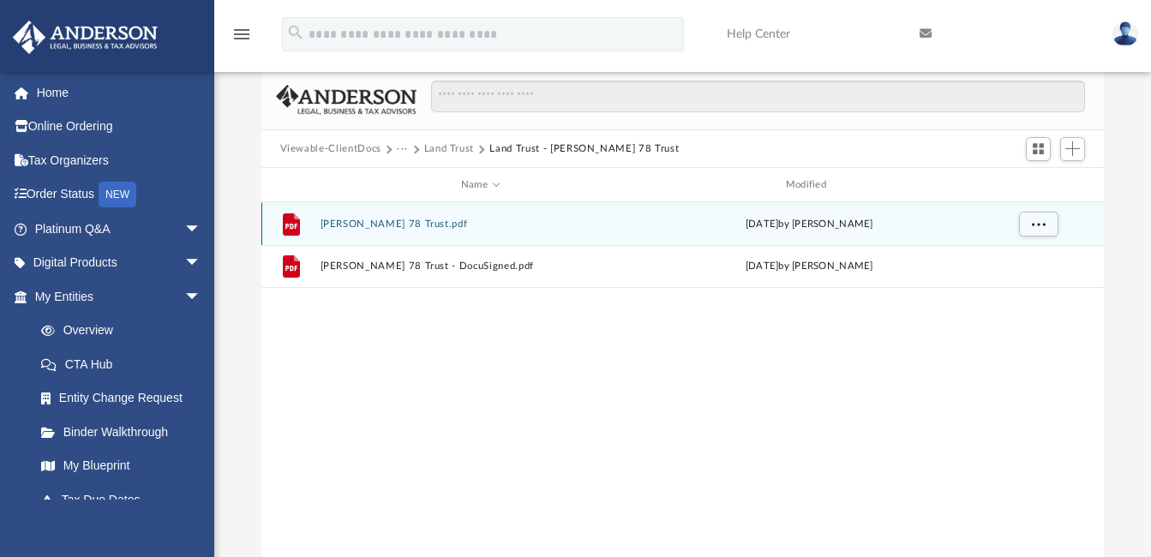
click at [355, 223] on button "Kyle 78 Trust.pdf" at bounding box center [480, 224] width 321 height 11
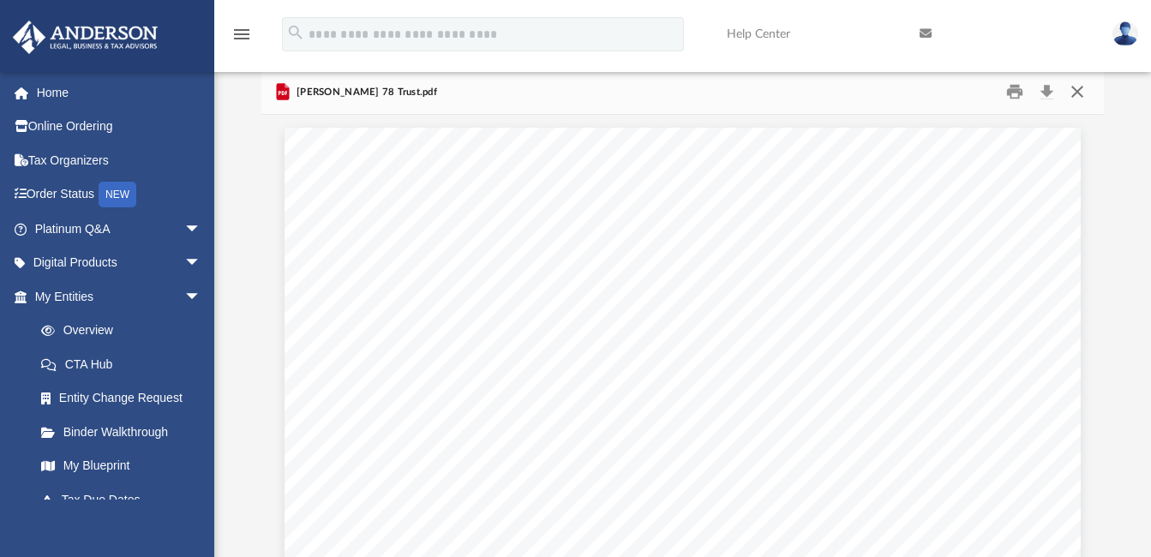
click at [1080, 87] on button "Close" at bounding box center [1077, 92] width 31 height 27
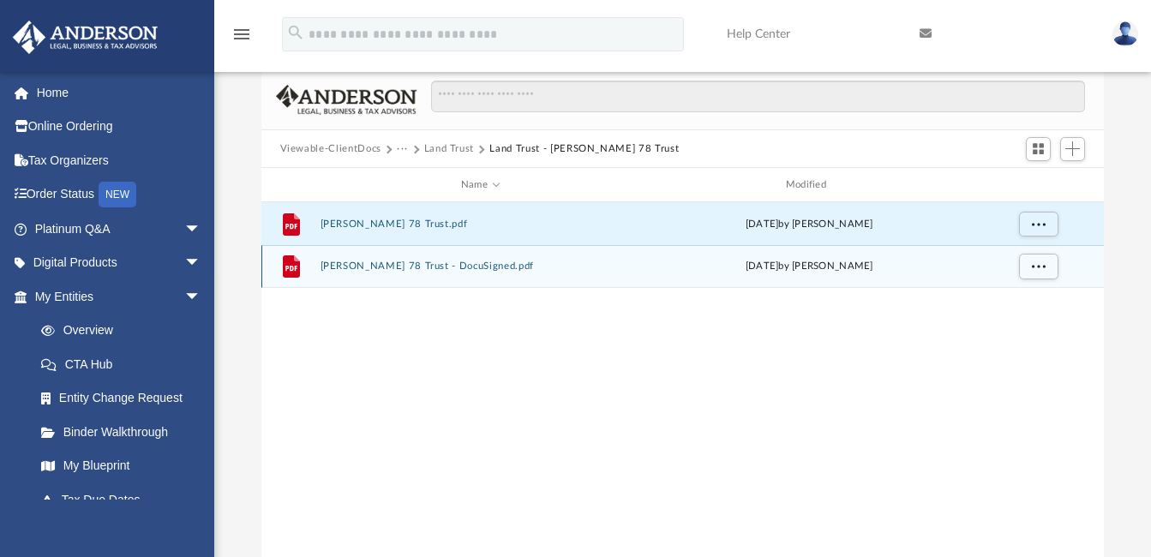
click at [344, 258] on div "File Kyle 78 Trust - DocuSigned.pdf Thu Aug 21 2025 by Alfred Vidad Palaganas" at bounding box center [682, 266] width 843 height 43
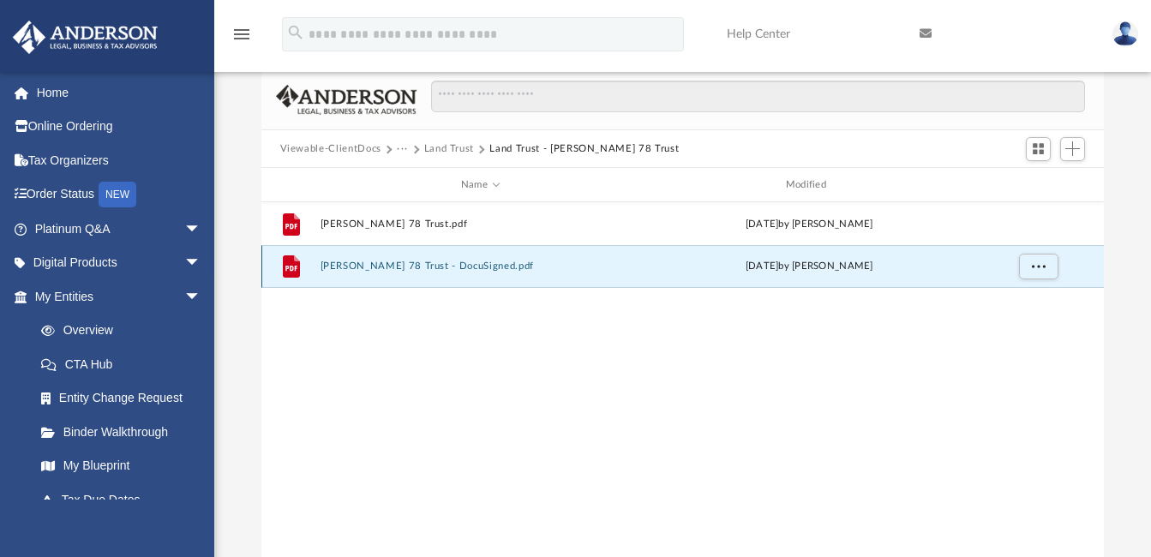
click at [391, 265] on button "Kyle 78 Trust - DocuSigned.pdf" at bounding box center [480, 266] width 321 height 11
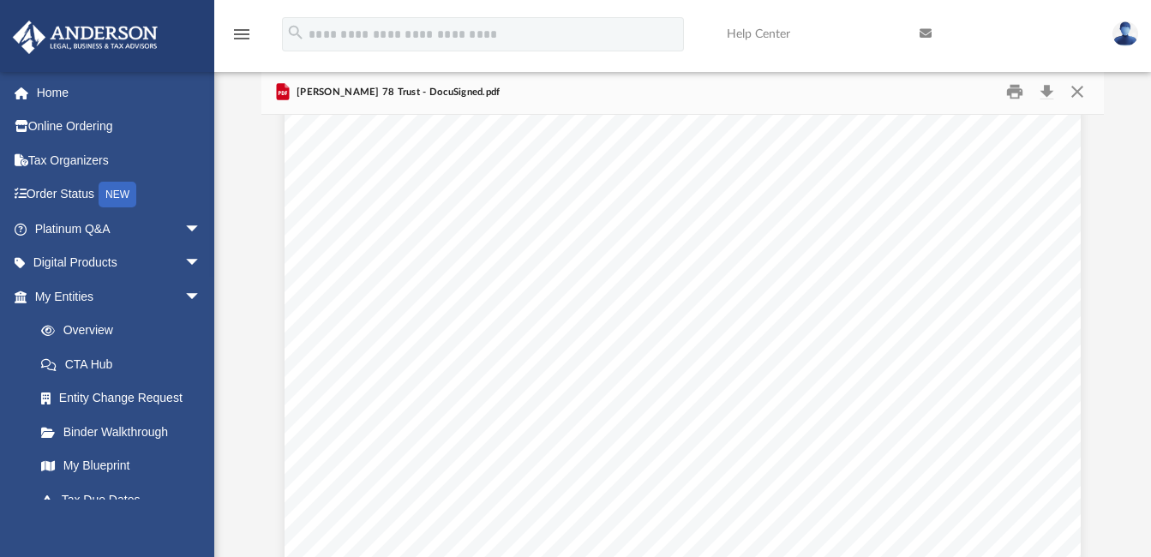
scroll to position [5513, 0]
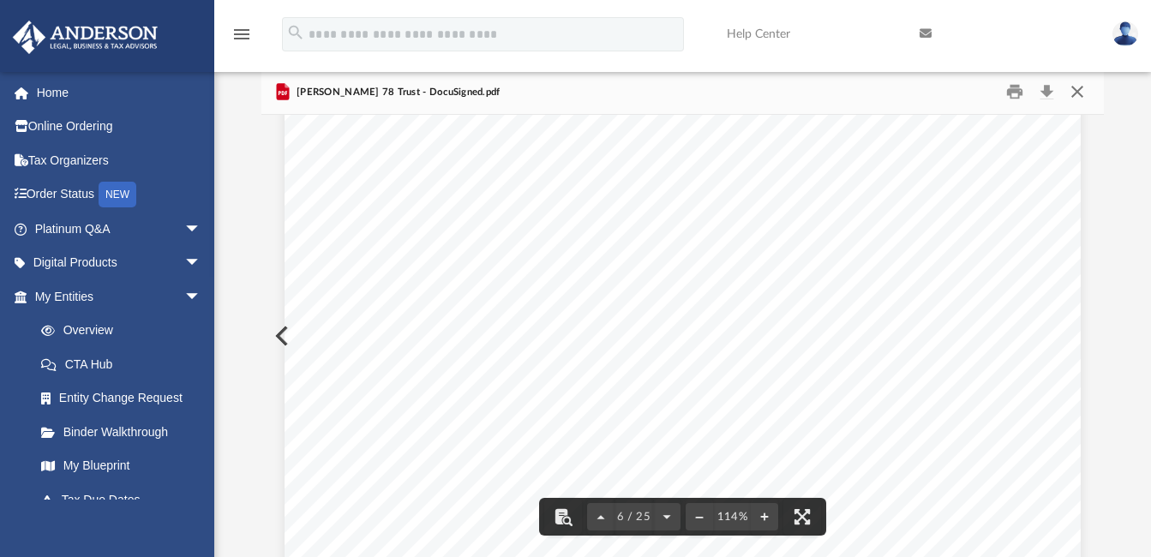
click at [1074, 91] on button "Close" at bounding box center [1077, 92] width 31 height 27
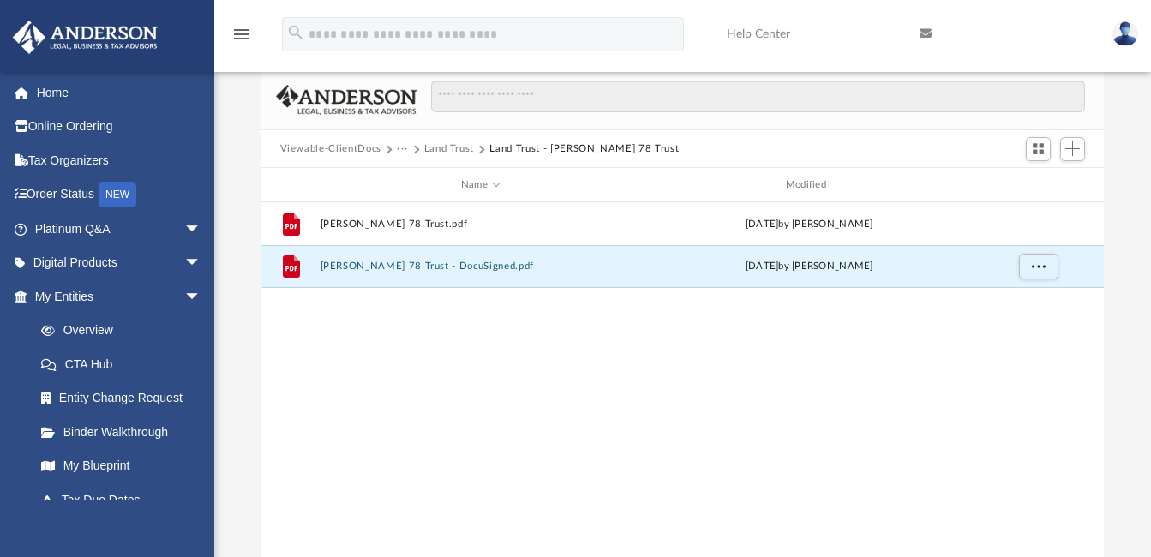
click at [453, 144] on button "Land Trust" at bounding box center [449, 148] width 51 height 15
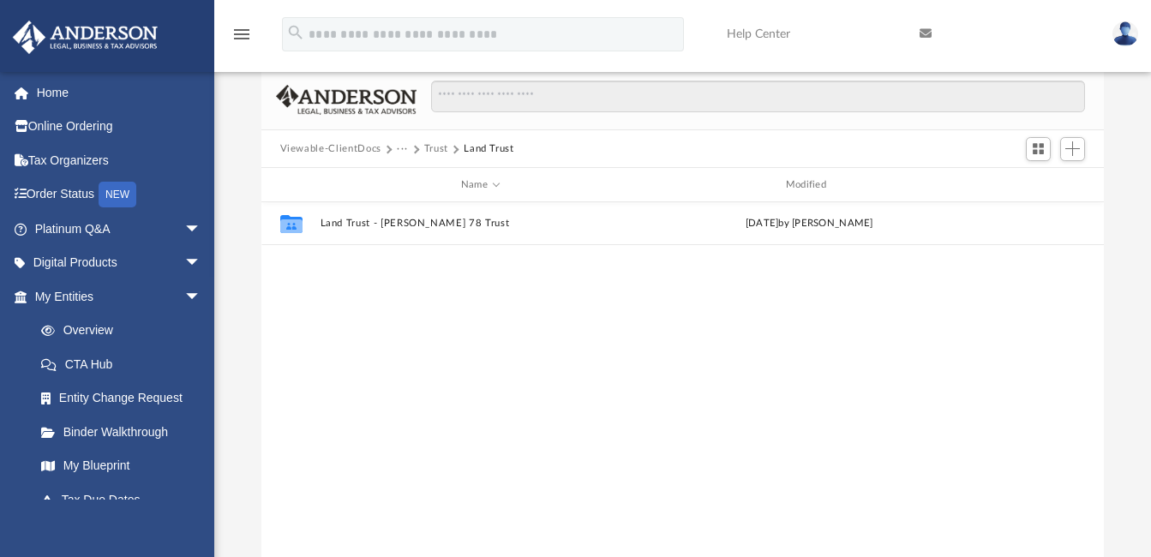
click at [401, 148] on button "···" at bounding box center [402, 148] width 11 height 15
click at [434, 141] on div "Viewable-ClientDocs ··· Trust Land Trust" at bounding box center [682, 149] width 843 height 38
click at [431, 149] on button "Trust" at bounding box center [436, 148] width 24 height 15
click at [404, 152] on button "Law" at bounding box center [407, 148] width 20 height 15
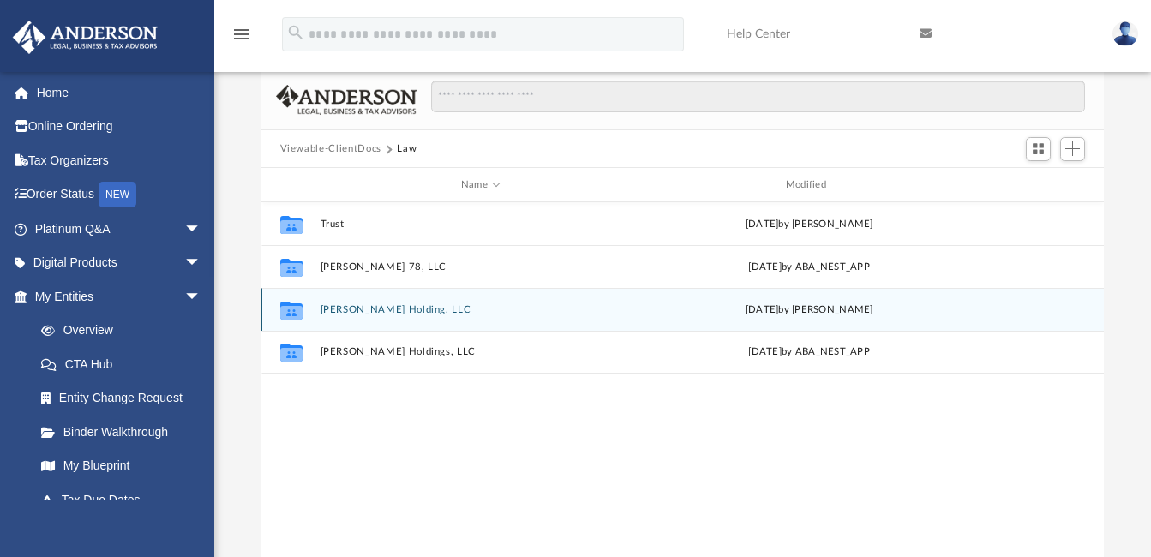
click at [327, 301] on div "Collaborated Folder Juliano Holding, LLC Wed Jun 11 2025 by Emily Levy" at bounding box center [682, 309] width 843 height 43
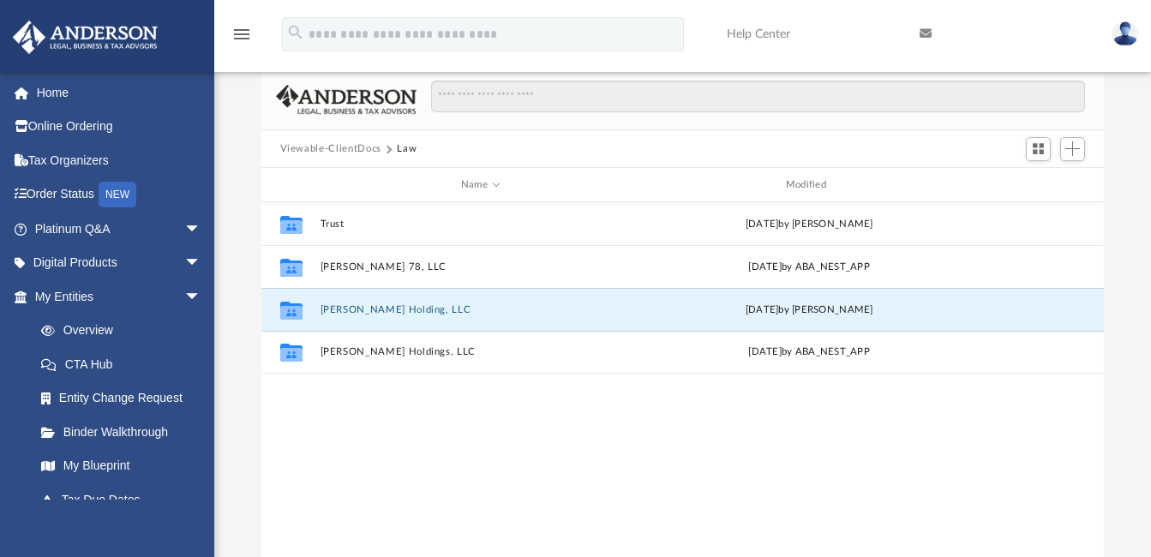
click at [356, 406] on div "Collaborated Folder Trust Thu Aug 21 2025 by Alfred Vidad Palaganas Collaborate…" at bounding box center [682, 379] width 843 height 355
click at [373, 306] on button "Juliano Holding, LLC" at bounding box center [480, 309] width 321 height 11
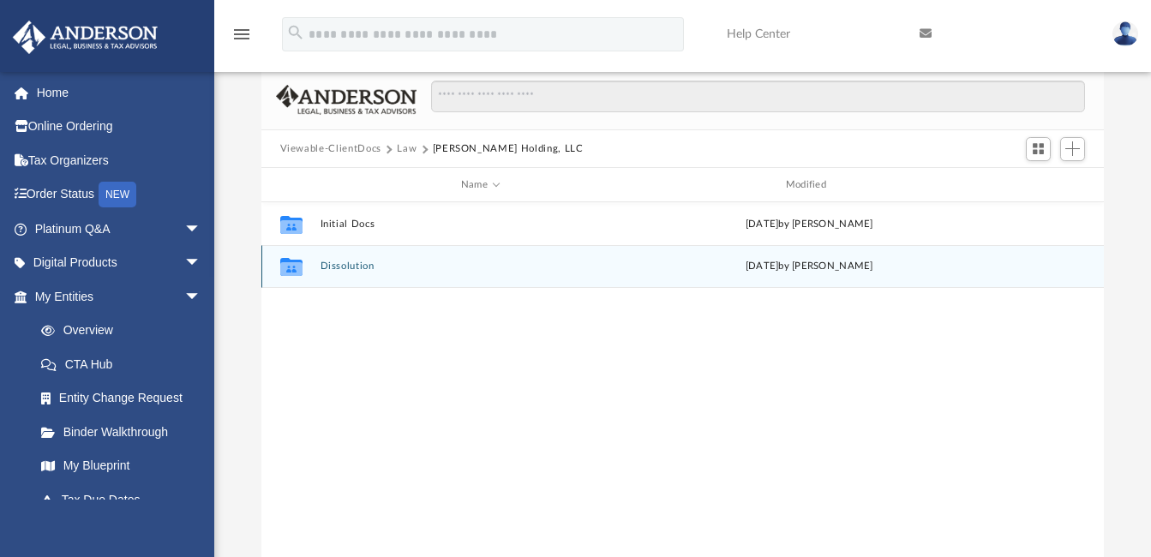
click at [349, 273] on div "Collaborated Folder Dissolution Wed Jun 11 2025 by Emily Levy" at bounding box center [682, 266] width 843 height 43
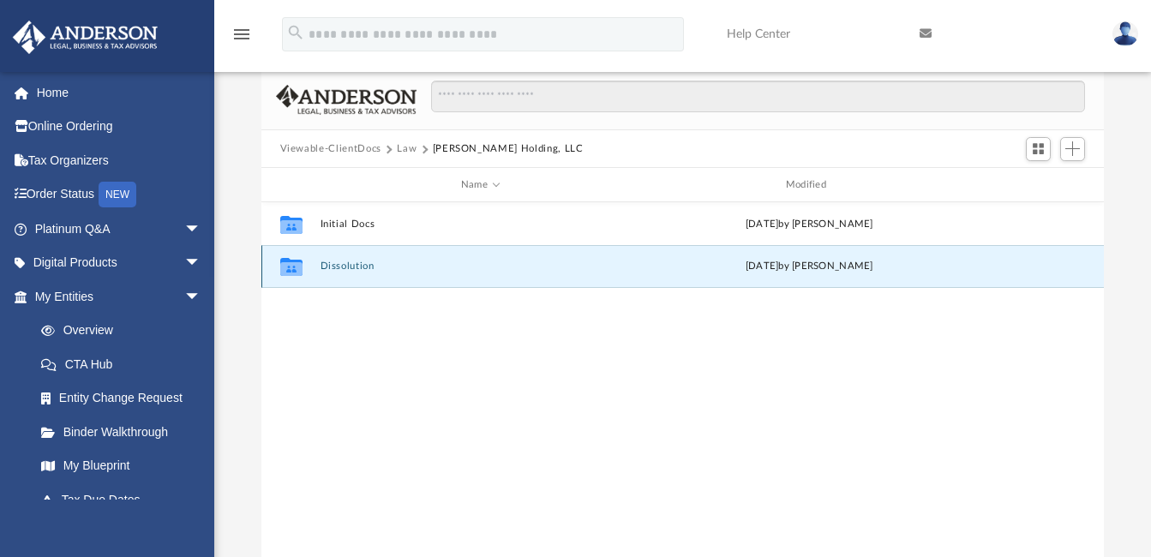
click at [336, 264] on button "Dissolution" at bounding box center [480, 266] width 321 height 11
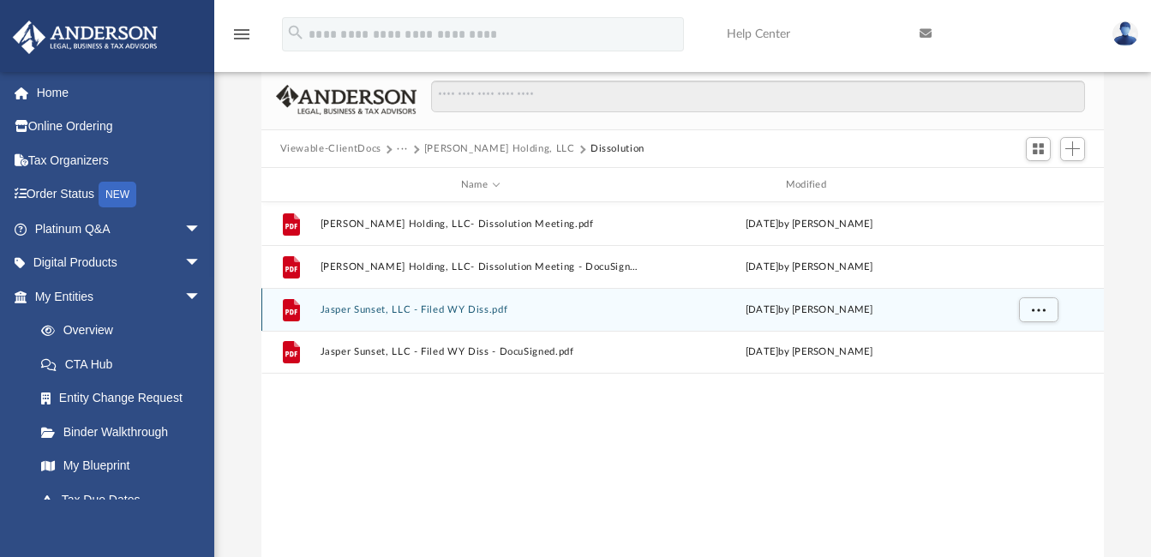
click at [383, 309] on button "Jasper Sunset, LLC - Filed WY Diss.pdf" at bounding box center [480, 309] width 321 height 11
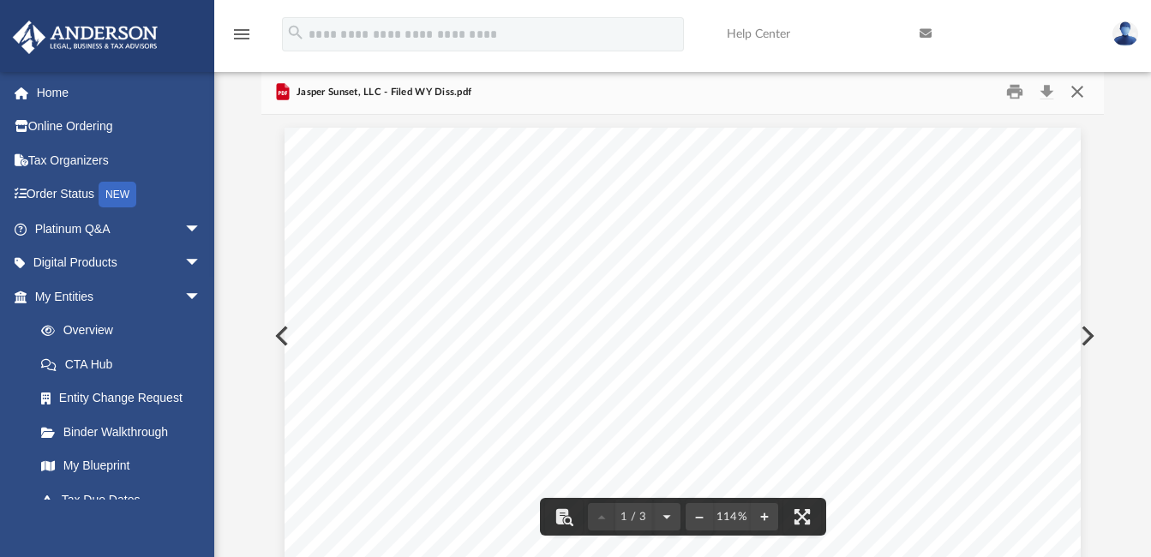
click at [1077, 89] on button "Close" at bounding box center [1077, 92] width 31 height 27
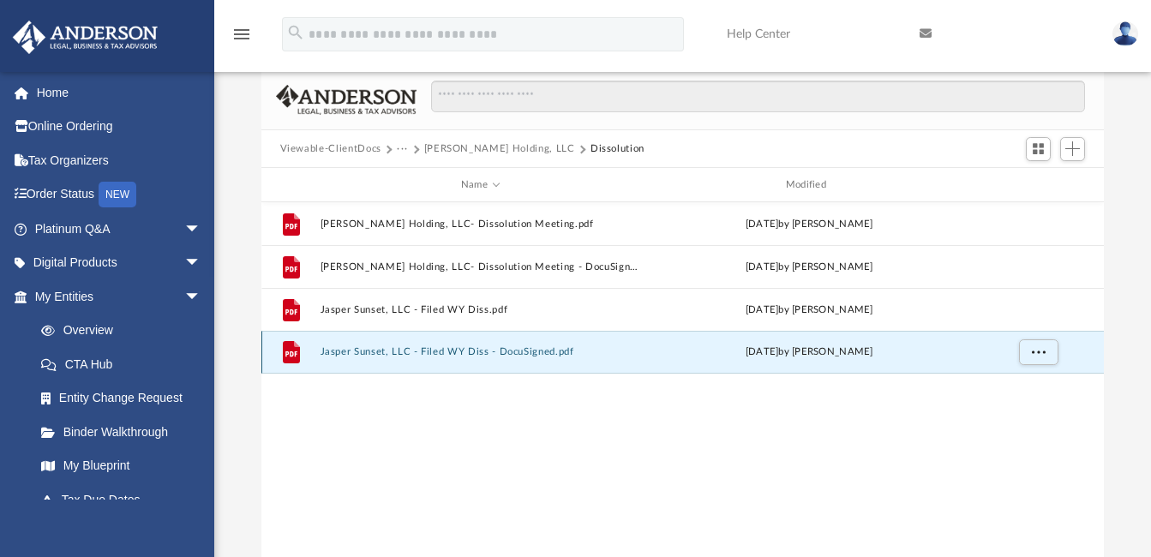
click at [347, 354] on button "Jasper Sunset, LLC - Filed WY Diss - DocuSigned.pdf" at bounding box center [480, 352] width 321 height 11
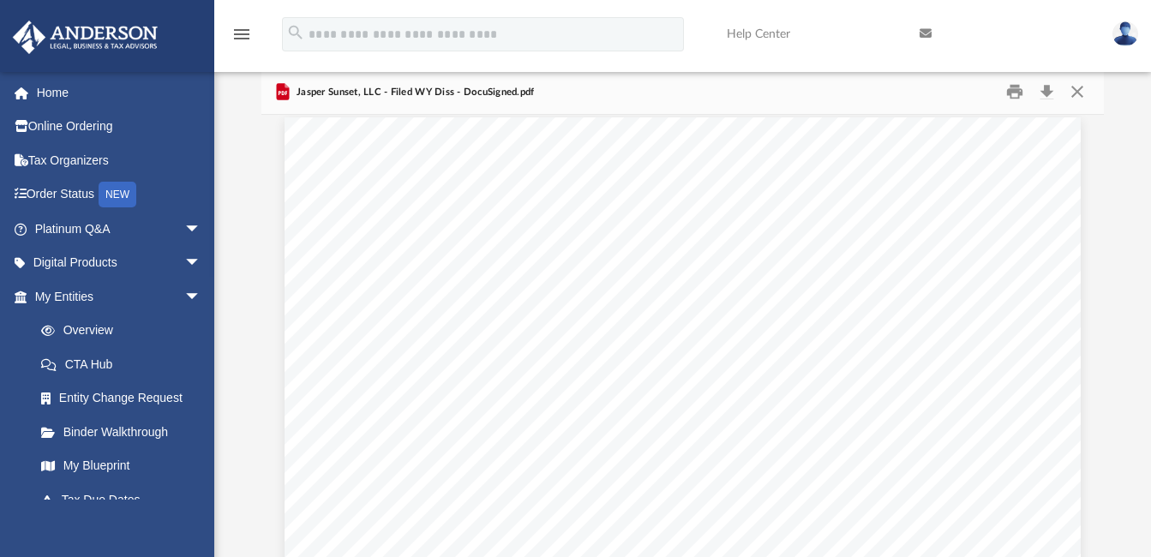
scroll to position [1052, 0]
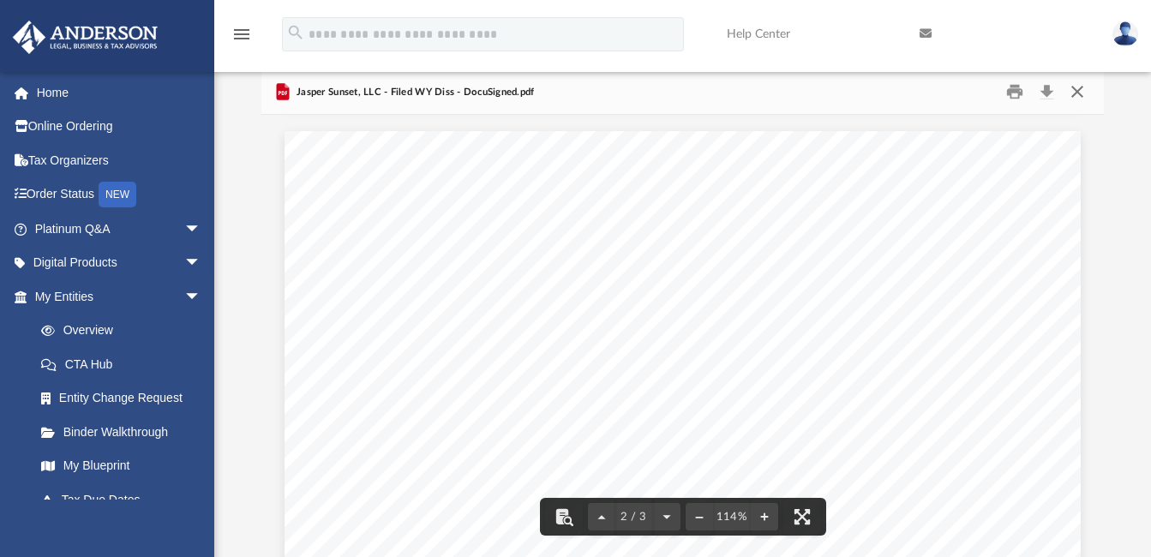
click at [1075, 93] on button "Close" at bounding box center [1077, 92] width 31 height 27
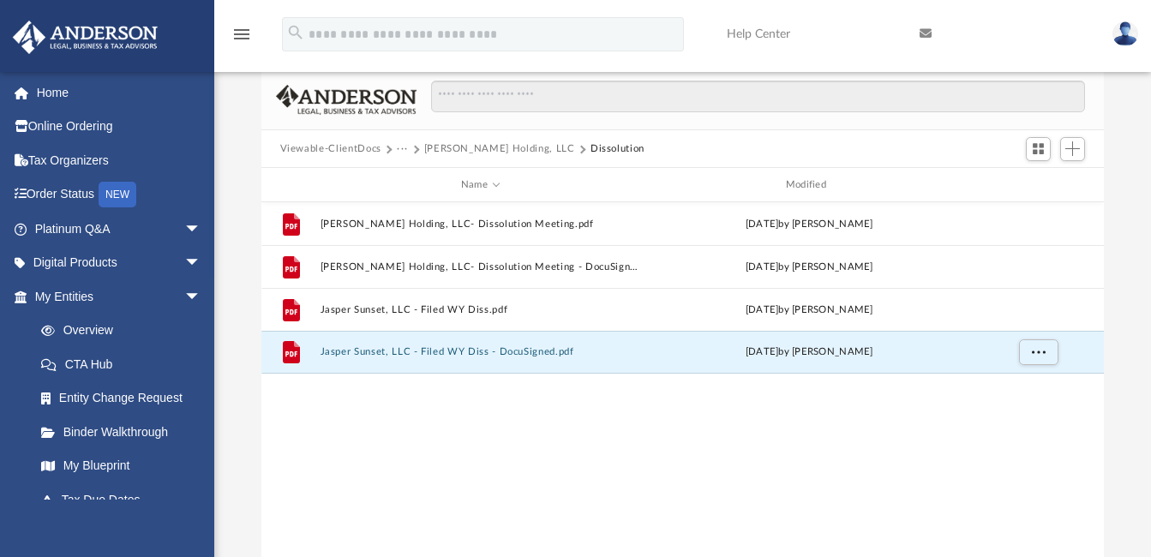
click at [458, 147] on button "Juliano Holding, LLC" at bounding box center [499, 148] width 151 height 15
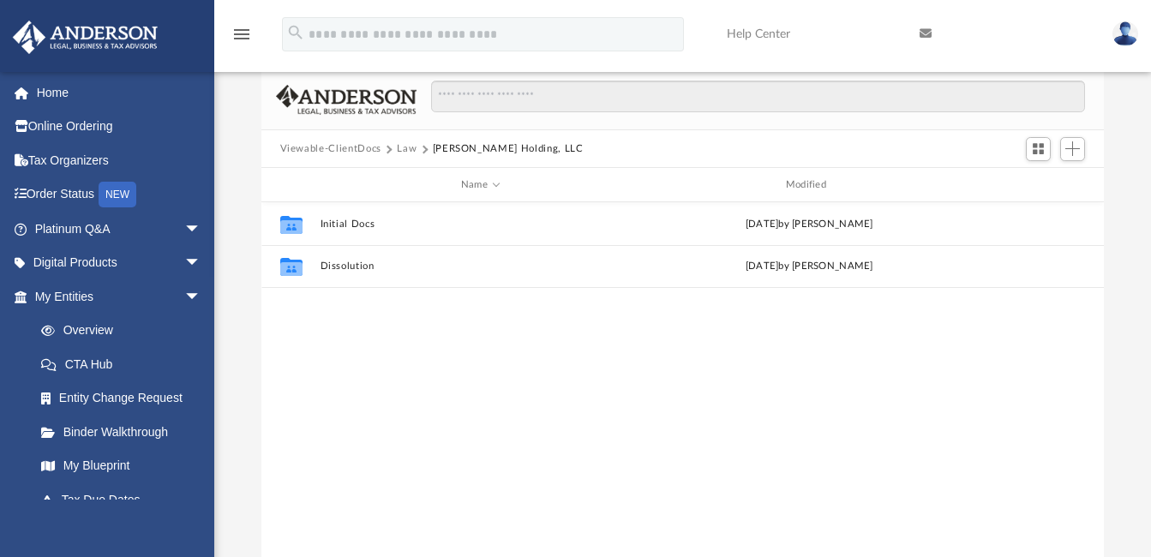
click at [410, 147] on button "Law" at bounding box center [407, 148] width 20 height 15
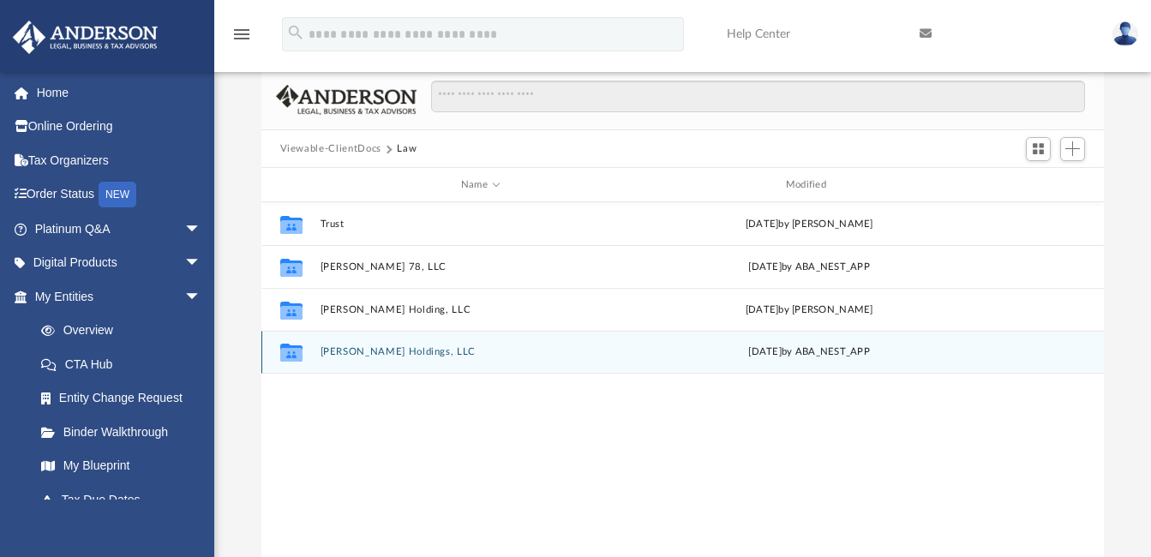
click at [353, 347] on button "Jose Juliano Holdings, LLC" at bounding box center [480, 352] width 321 height 11
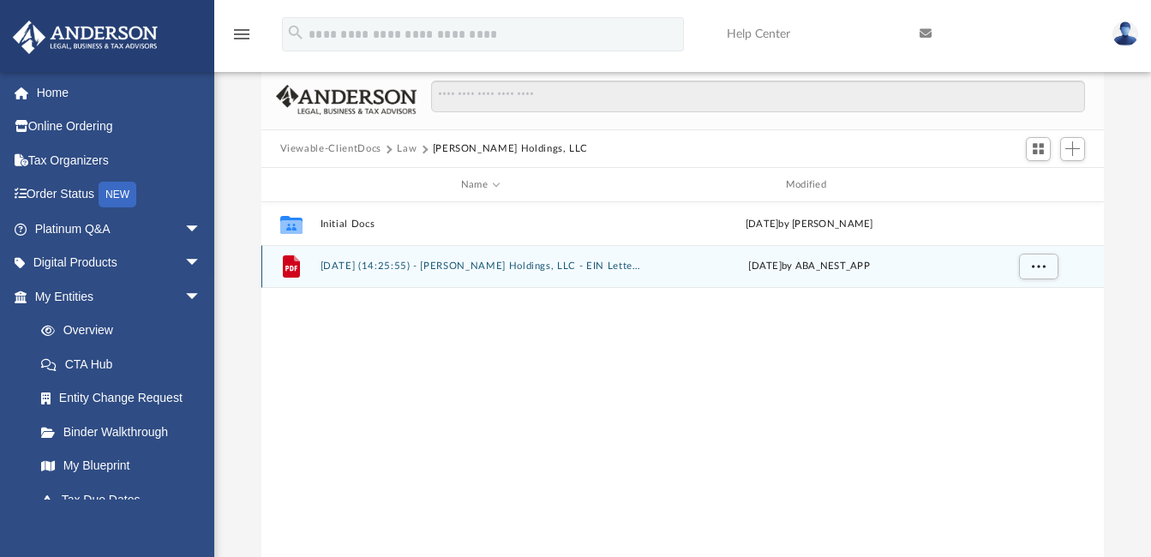
click at [372, 269] on button "2025.05.13 (14:25:55) - Jose Juliano Holdings, LLC - EIN Letter from IRS.pdf" at bounding box center [480, 266] width 321 height 11
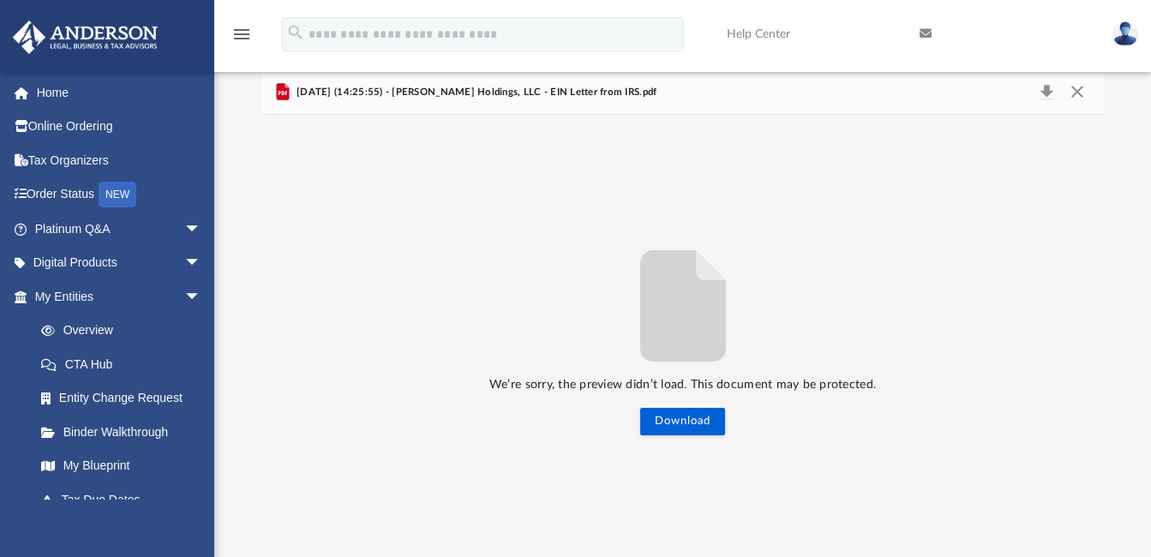
click at [401, 91] on span "2025.05.13 (14:25:55) - Jose Juliano Holdings, LLC - EIN Letter from IRS.pdf" at bounding box center [475, 92] width 364 height 15
drag, startPoint x: 401, startPoint y: 91, endPoint x: 395, endPoint y: 285, distance: 193.8
click at [395, 285] on div "We’re sorry, the preview didn’t load. This document may be protected. Download" at bounding box center [682, 336] width 843 height 199
drag, startPoint x: 1077, startPoint y: 107, endPoint x: 1084, endPoint y: 84, distance: 24.1
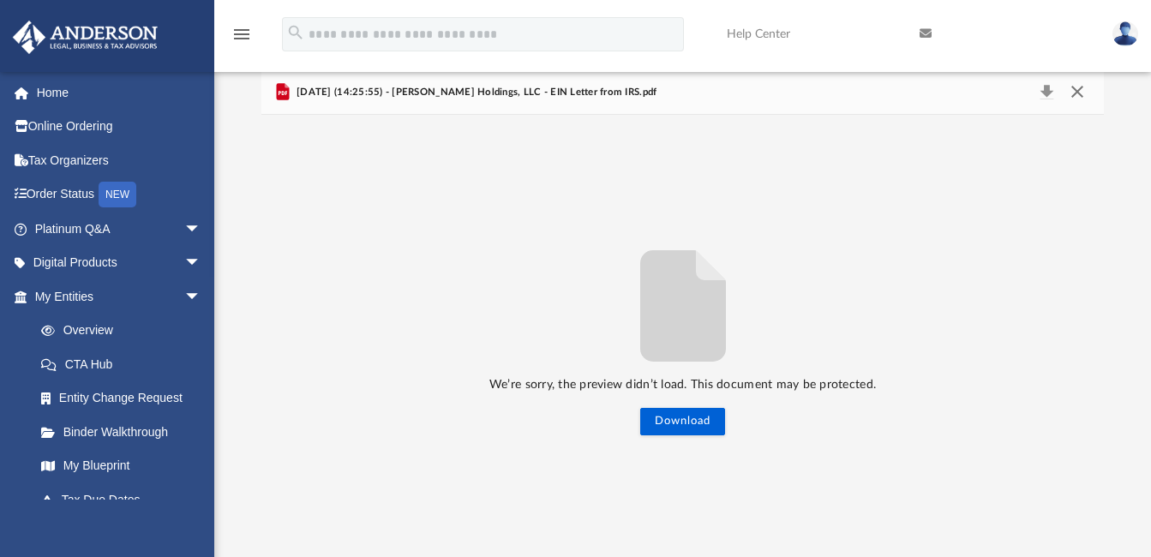
click at [1084, 84] on button "Close" at bounding box center [1077, 93] width 31 height 24
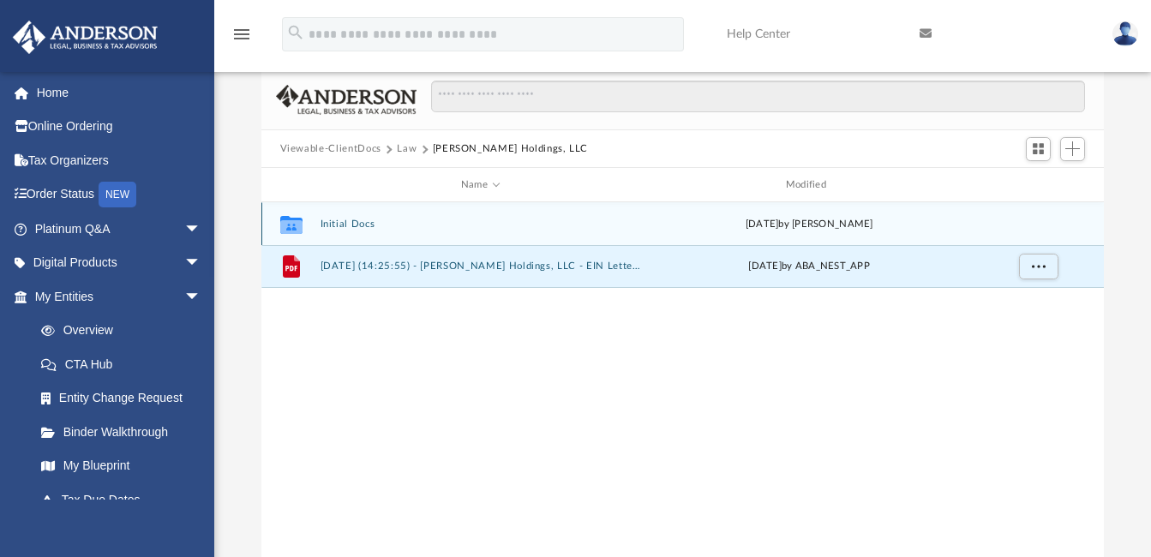
click at [356, 217] on div "Collaborated Folder Initial Docs Mon May 5 2025 by Lindsay Haggie" at bounding box center [682, 223] width 843 height 43
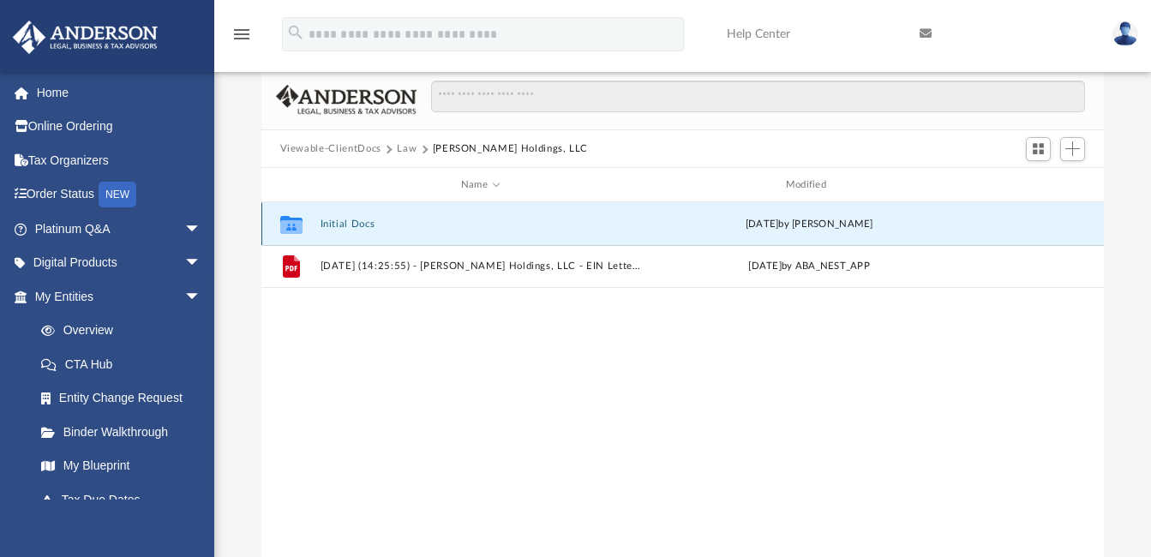
click at [335, 229] on button "Initial Docs" at bounding box center [480, 224] width 321 height 11
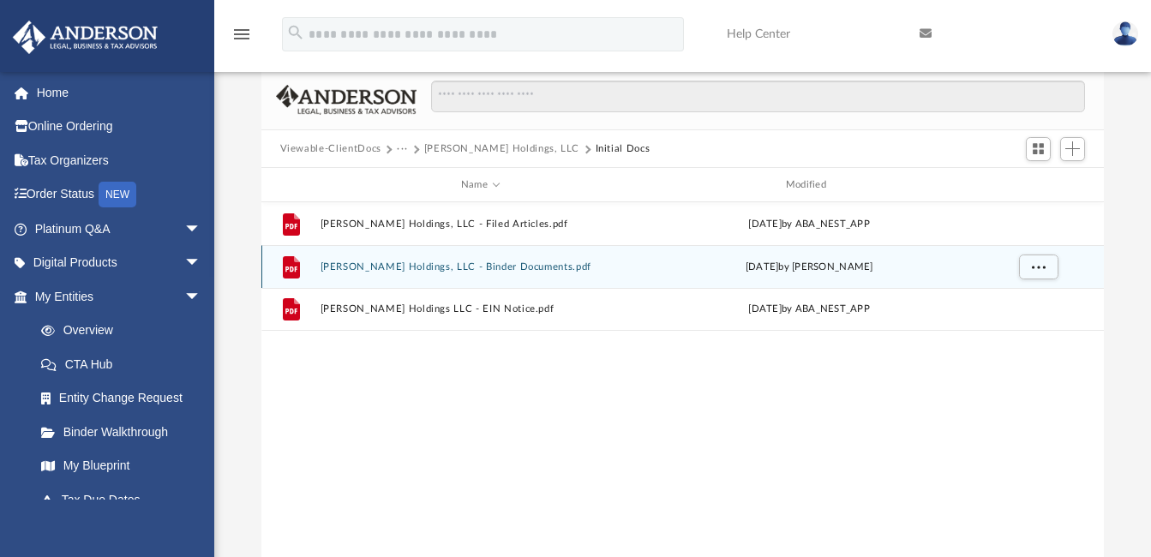
click at [365, 264] on button "Jose Juliano Holdings, LLC - Binder Documents.pdf" at bounding box center [480, 266] width 321 height 11
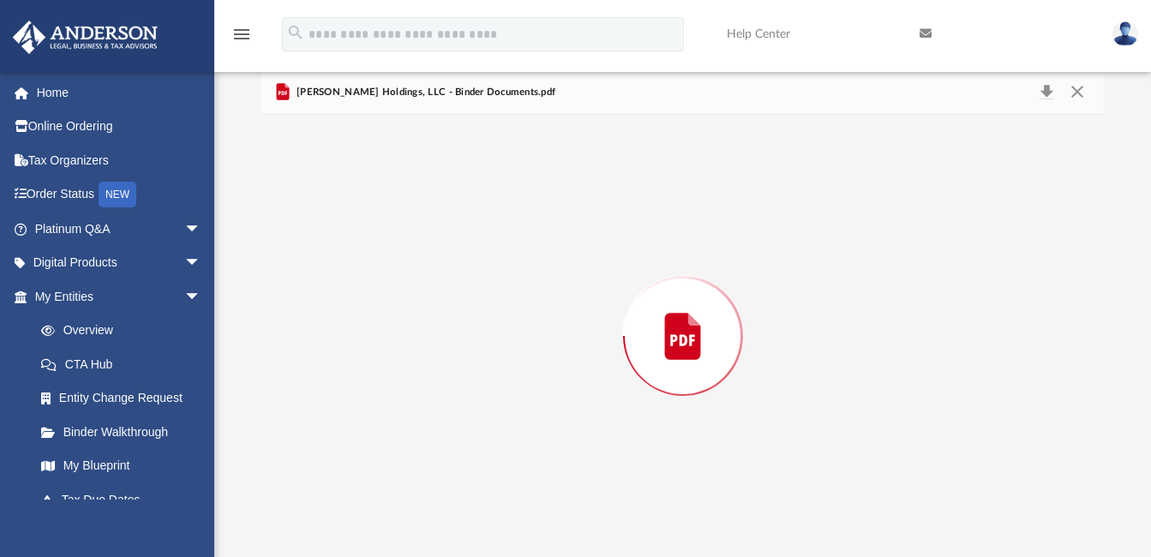
click at [365, 264] on div "Preview" at bounding box center [682, 336] width 843 height 442
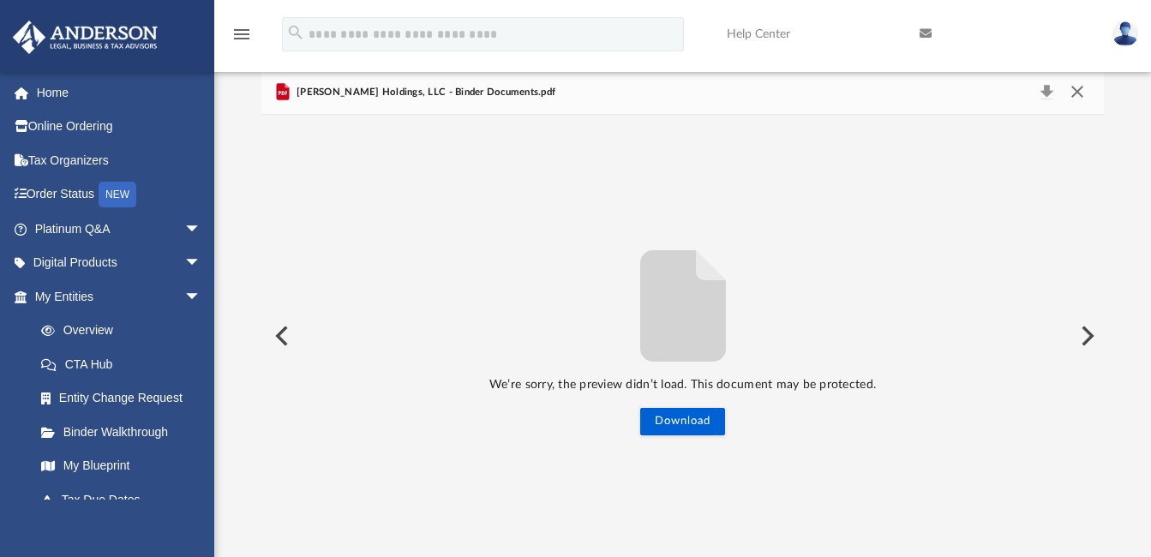
click at [1079, 86] on button "Close" at bounding box center [1077, 93] width 31 height 24
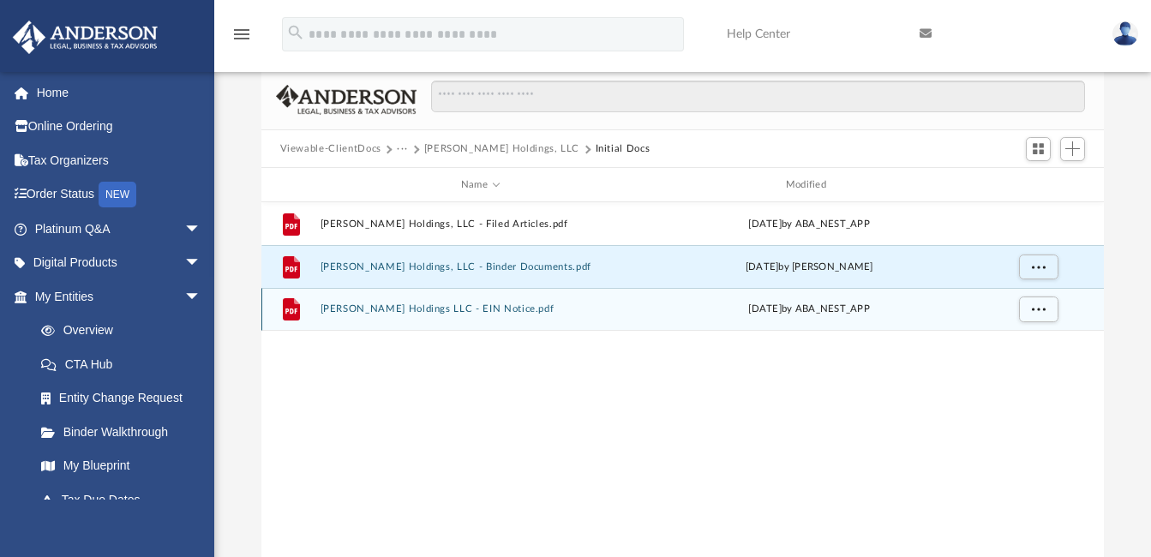
click at [410, 306] on button "Jose Juliano Holdings LLC - EIN Notice.pdf" at bounding box center [480, 309] width 321 height 11
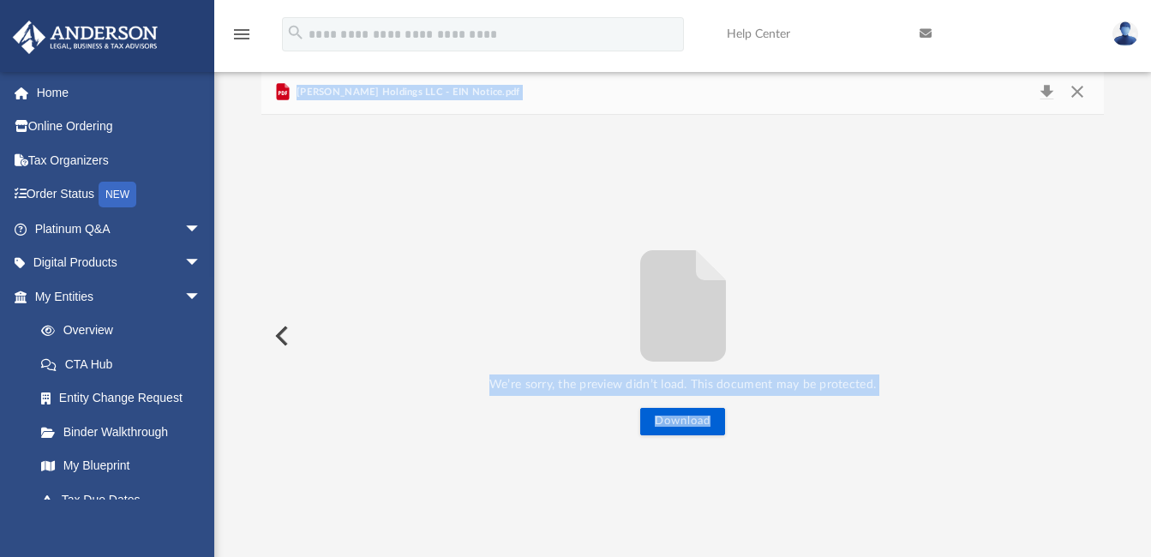
click at [812, 189] on div "We’re sorry, the preview didn’t load. This document may be protected. Download" at bounding box center [682, 336] width 843 height 442
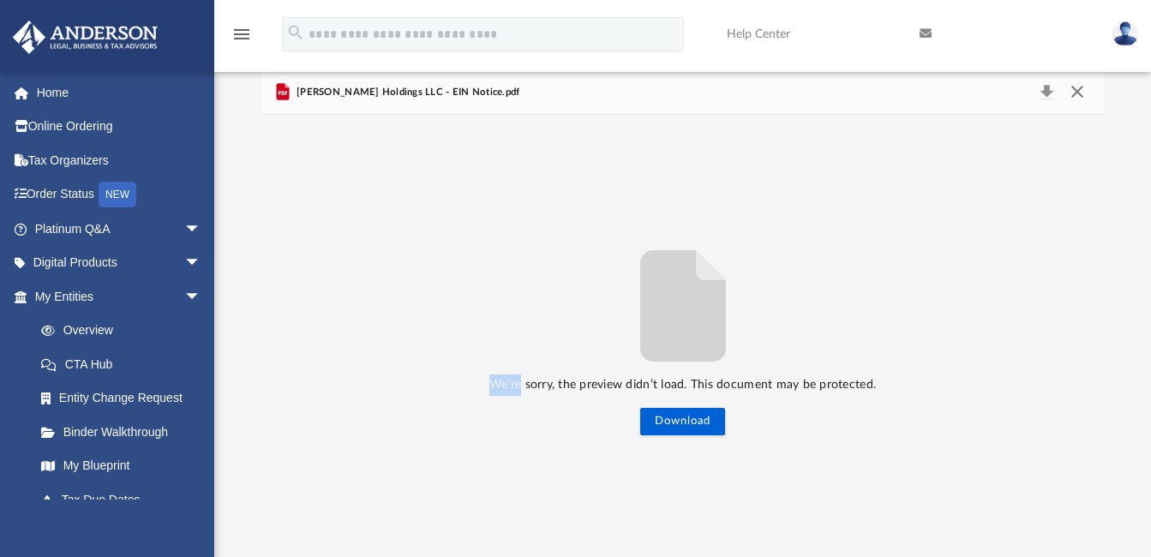
click at [1076, 97] on button "Close" at bounding box center [1077, 93] width 31 height 24
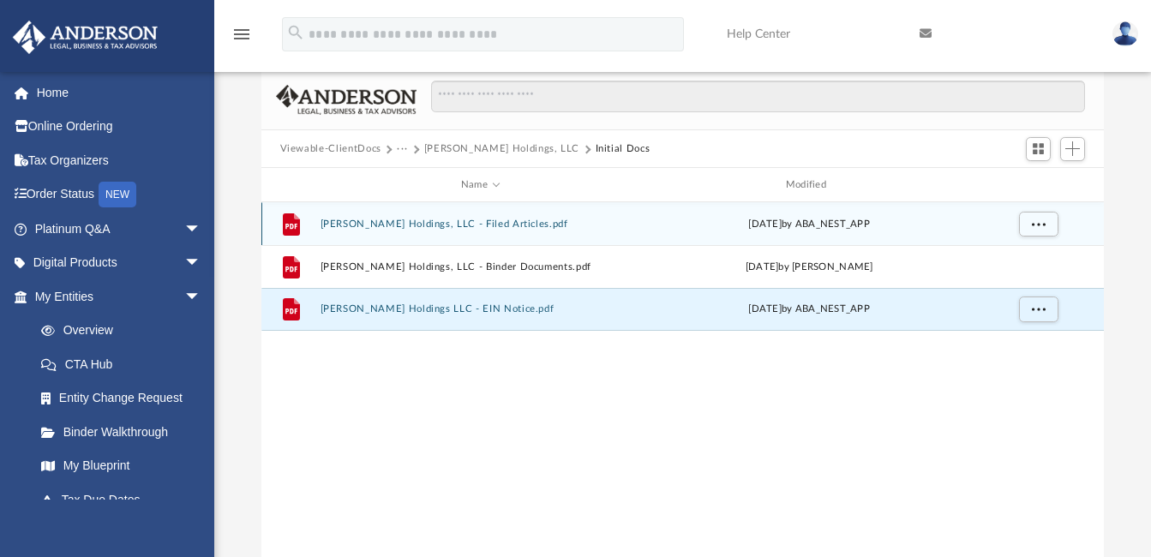
click at [414, 219] on button "Jose Juliano Holdings, LLC - Filed Articles.pdf" at bounding box center [480, 224] width 321 height 11
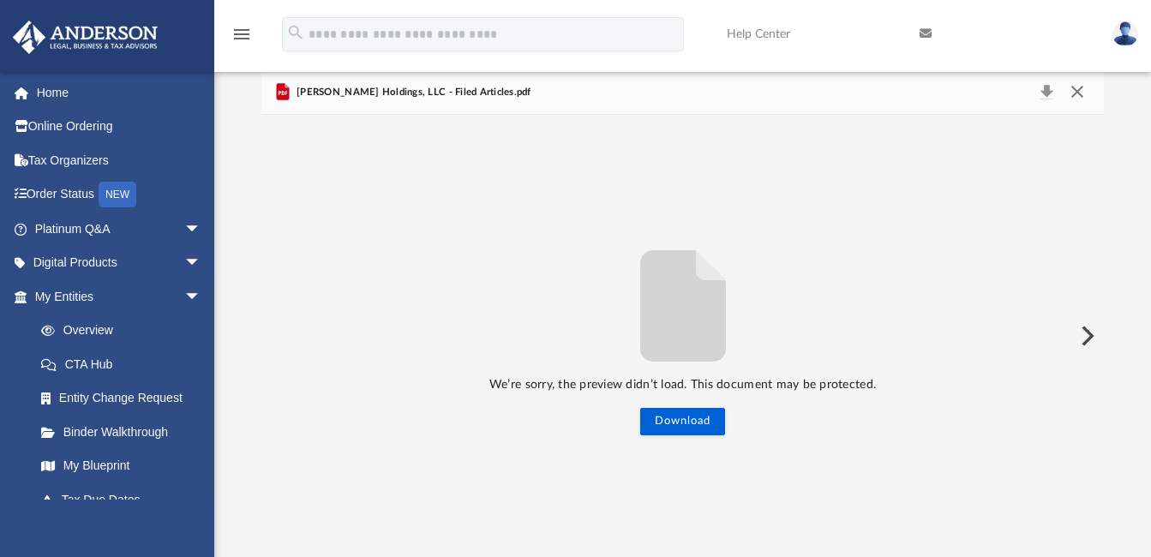
click at [1080, 91] on button "Close" at bounding box center [1077, 93] width 31 height 24
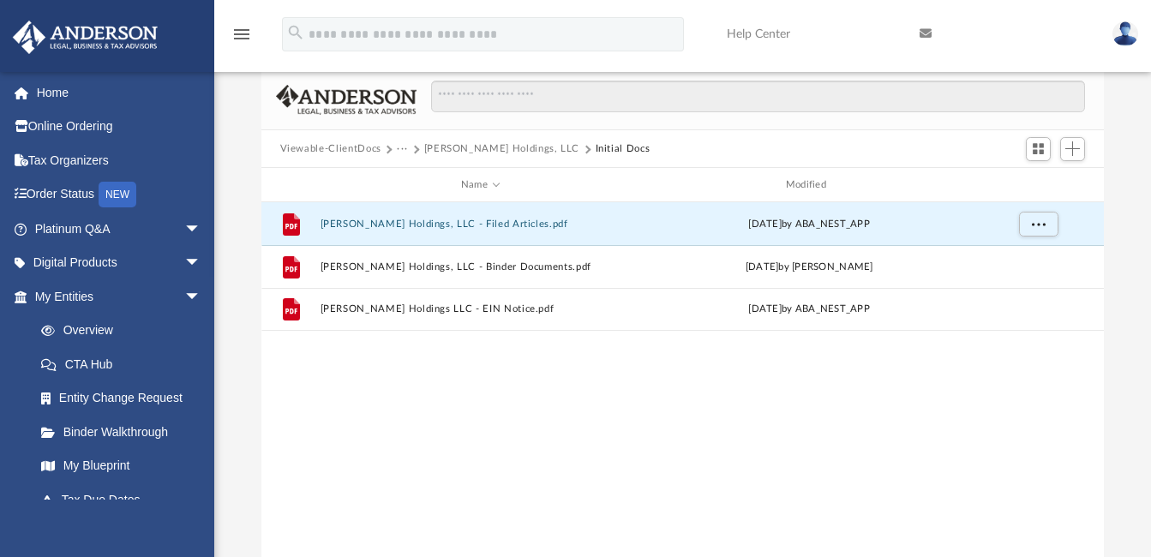
click at [513, 152] on button "Jose Juliano Holdings, LLC" at bounding box center [502, 148] width 156 height 15
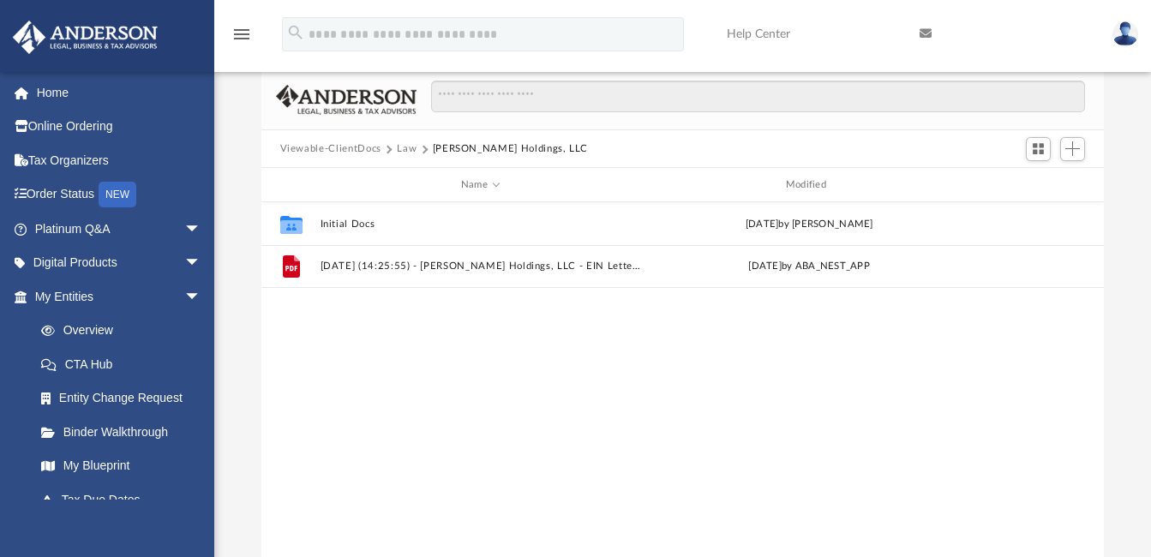
click at [404, 148] on button "Law" at bounding box center [407, 148] width 20 height 15
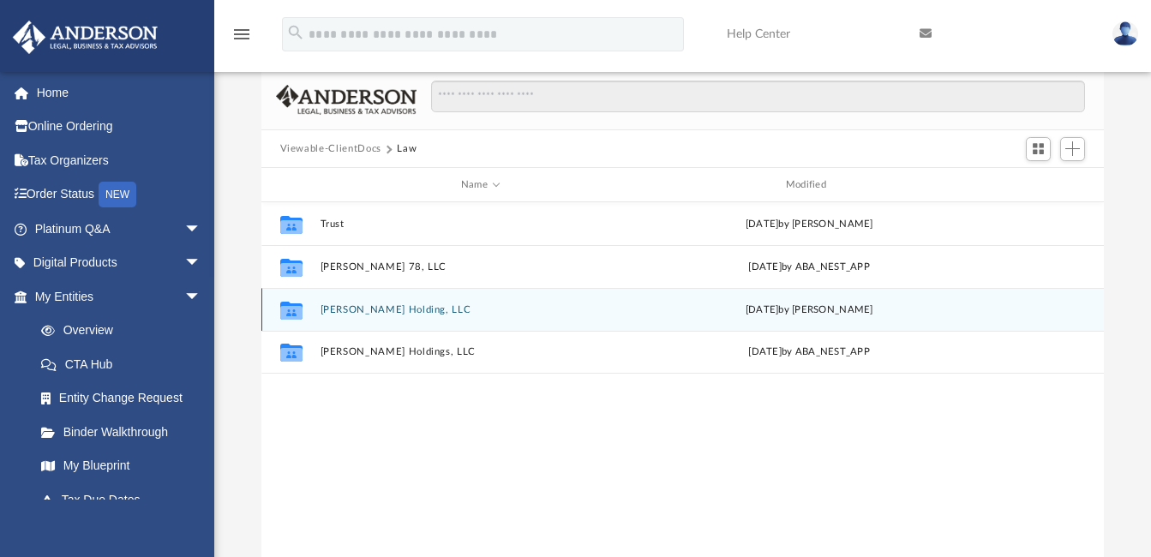
click at [354, 305] on button "Juliano Holding, LLC" at bounding box center [480, 309] width 321 height 11
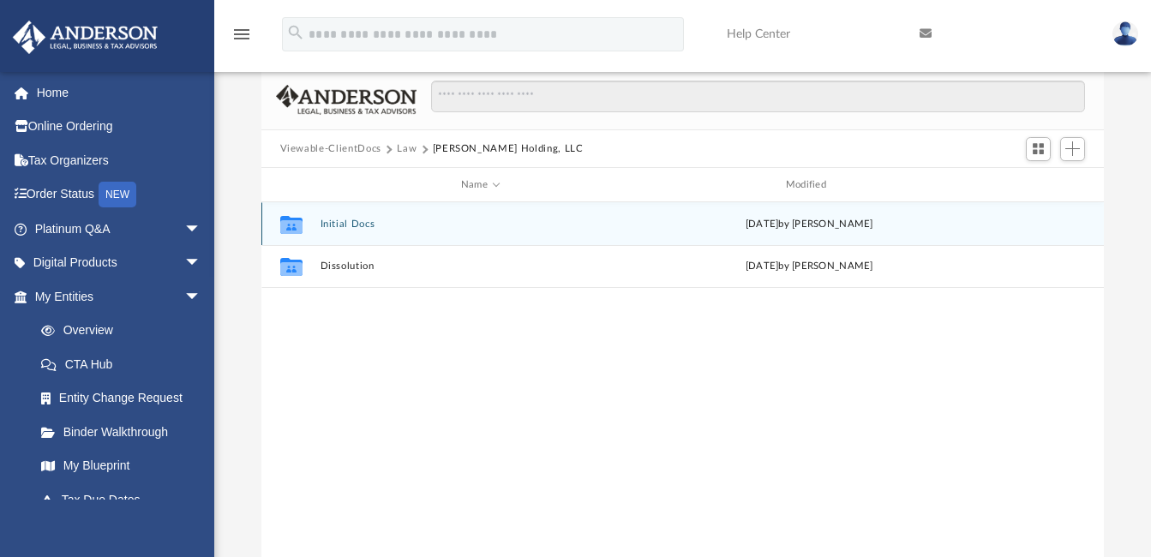
click at [348, 223] on button "Initial Docs" at bounding box center [480, 224] width 321 height 11
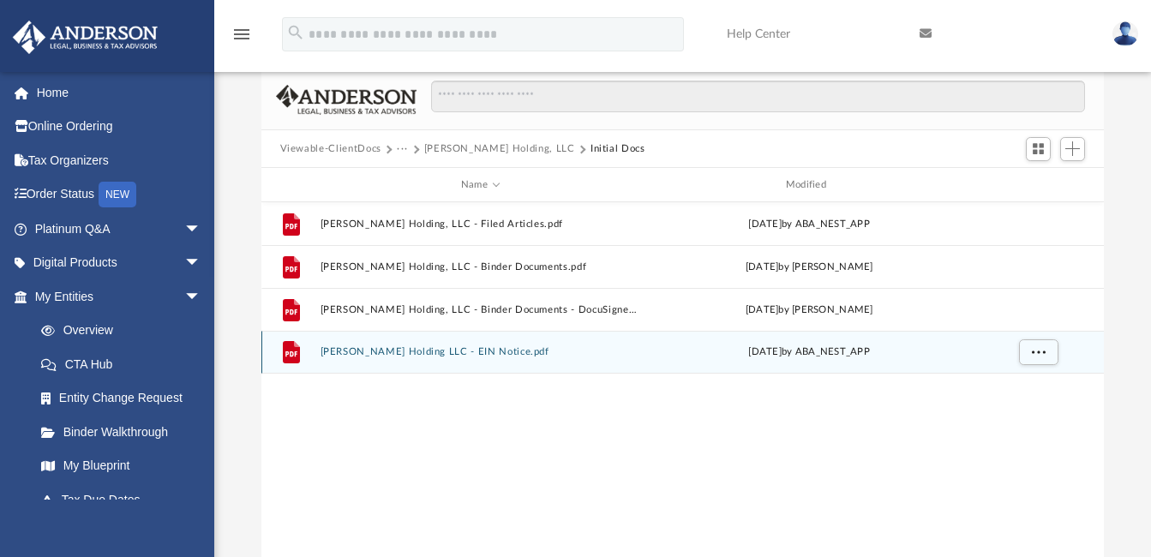
click at [371, 358] on div "File Juliano Holding LLC - EIN Notice.pdf Mon Mar 10 2025 by ABA_NEST_APP" at bounding box center [682, 352] width 843 height 43
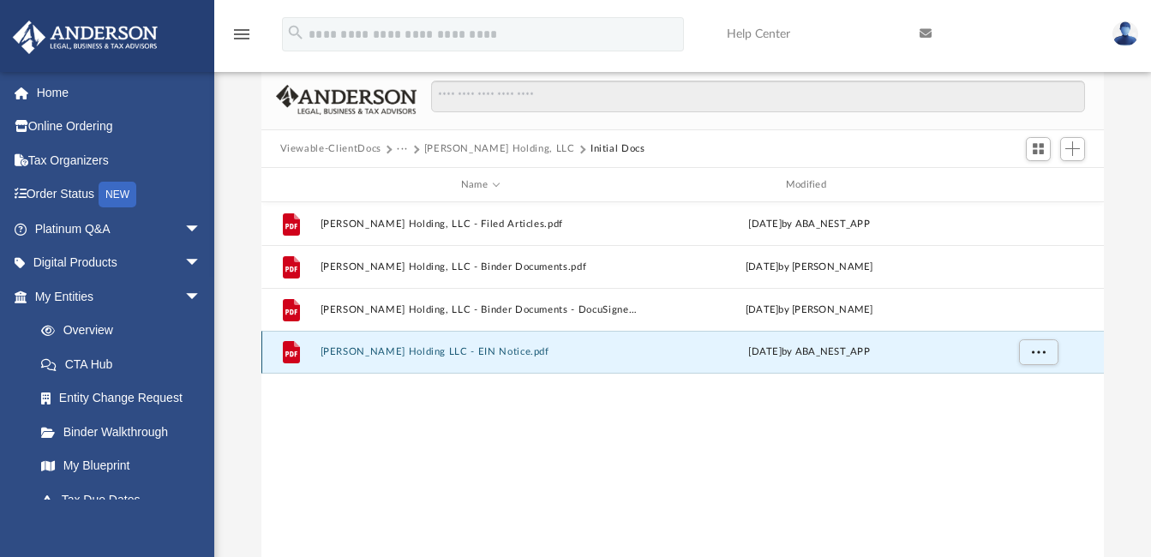
click at [351, 353] on button "Juliano Holding LLC - EIN Notice.pdf" at bounding box center [480, 352] width 321 height 11
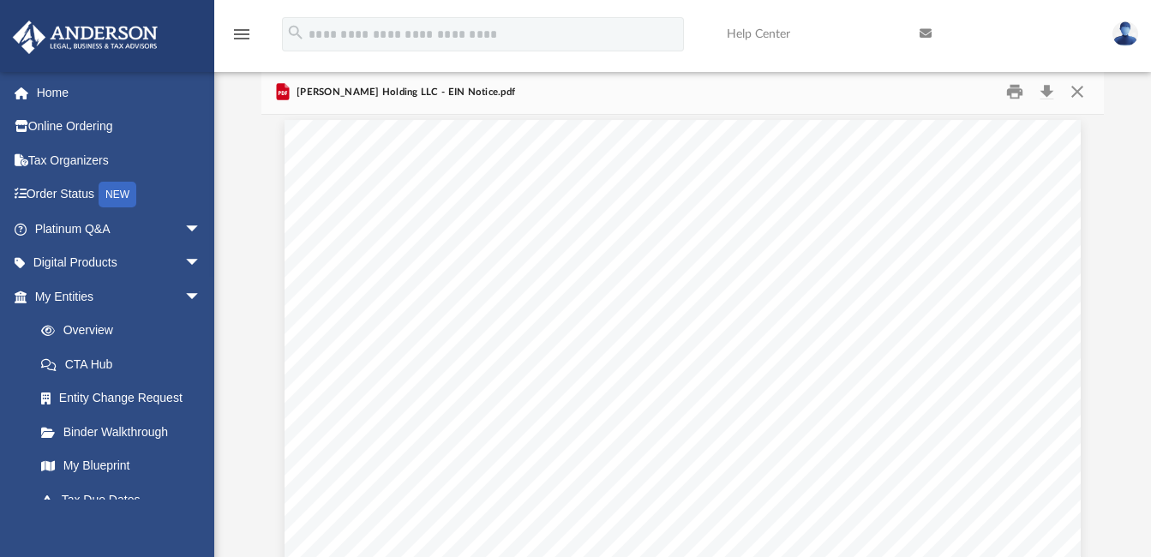
scroll to position [0, 0]
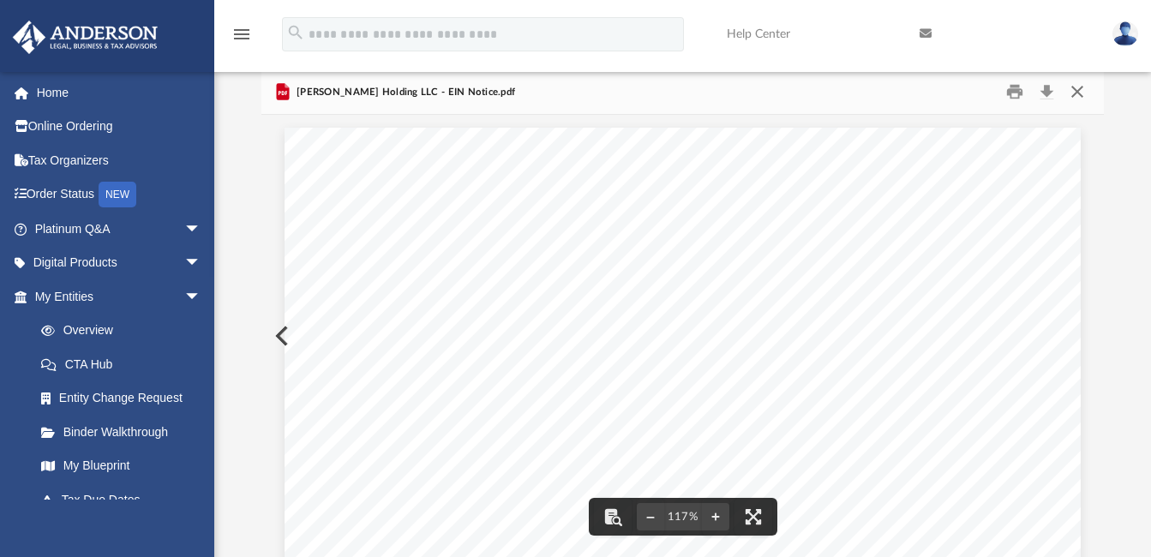
click at [1074, 91] on button "Close" at bounding box center [1077, 92] width 31 height 27
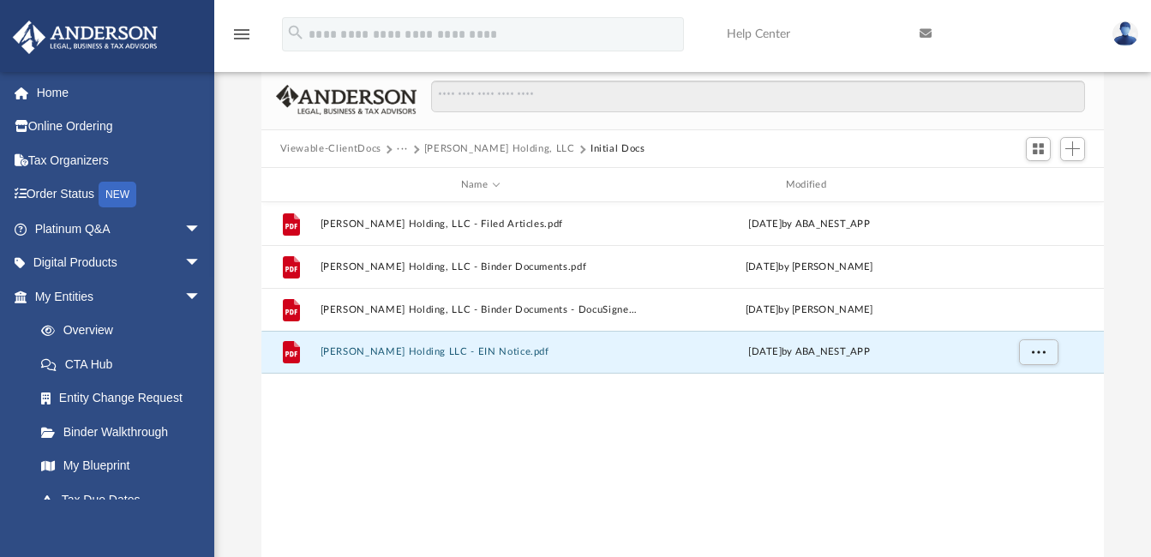
click at [454, 148] on button "Juliano Holding, LLC" at bounding box center [499, 148] width 151 height 15
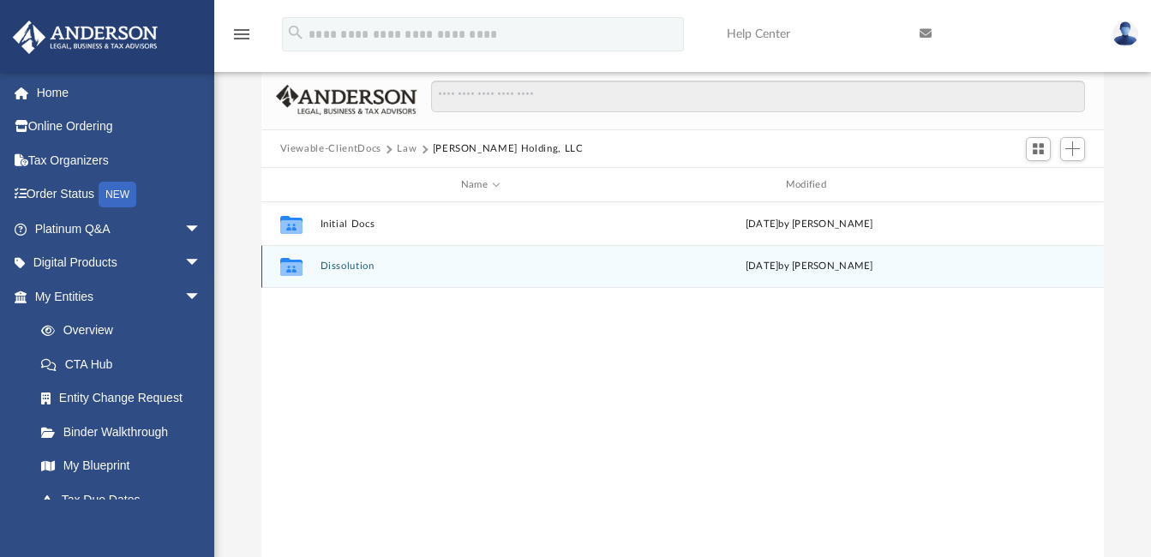
click at [338, 266] on button "Dissolution" at bounding box center [480, 266] width 321 height 11
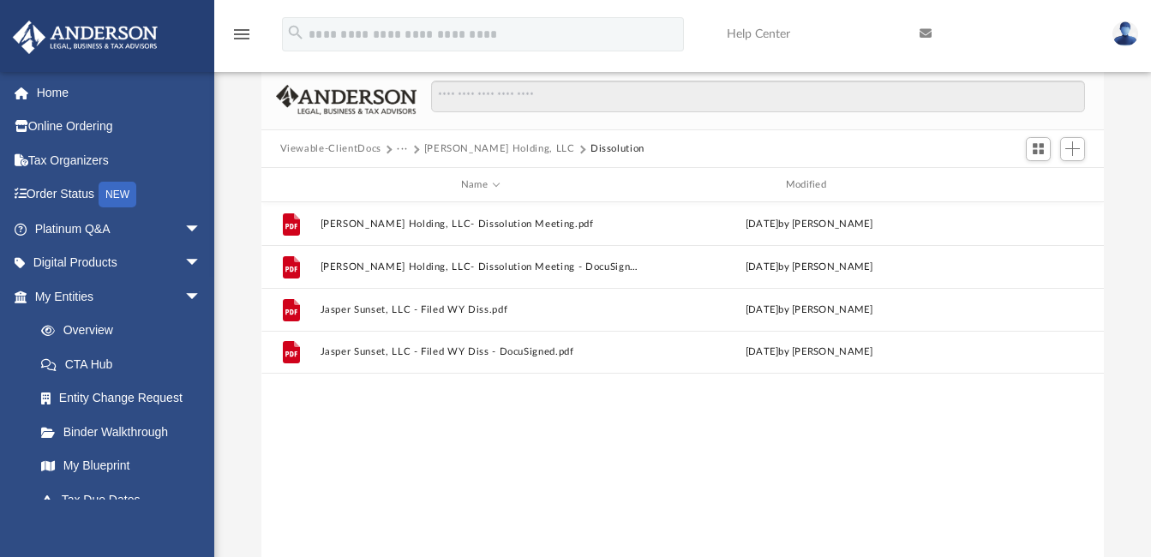
click at [1123, 29] on img at bounding box center [1125, 33] width 26 height 25
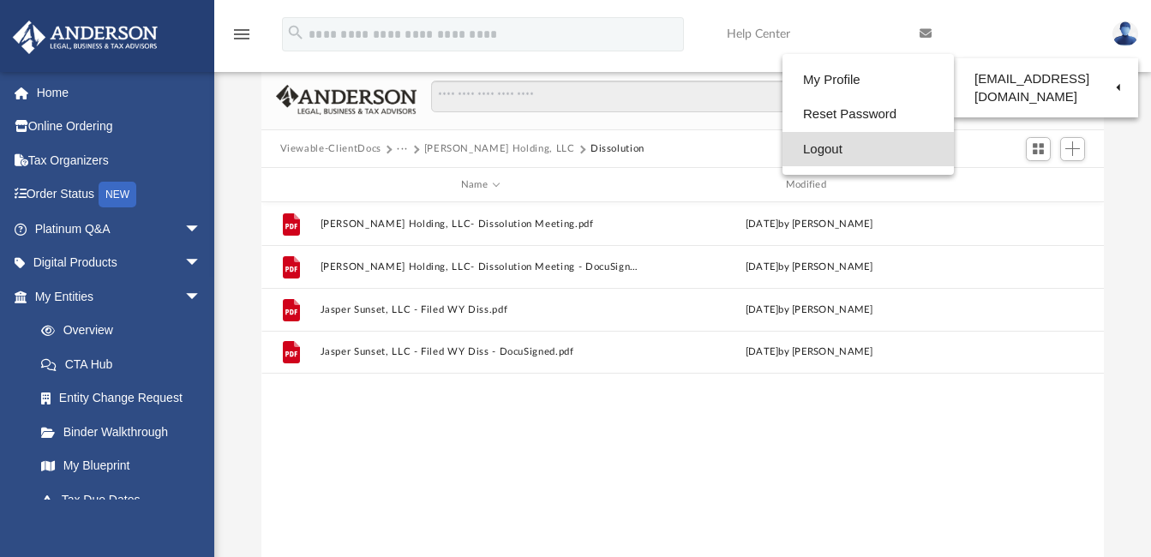
click at [824, 151] on link "Logout" at bounding box center [867, 149] width 171 height 35
